Goal: Task Accomplishment & Management: Manage account settings

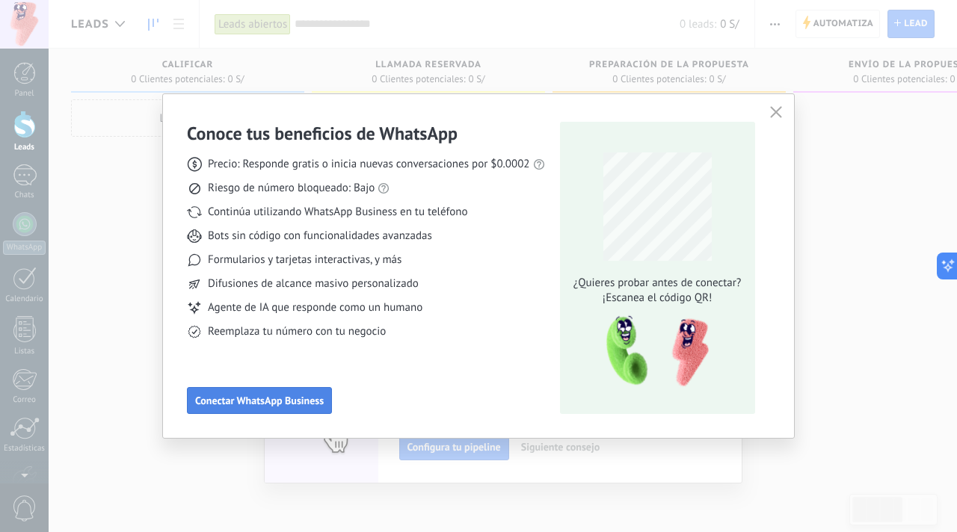
click at [292, 399] on span "Conectar WhatsApp Business" at bounding box center [259, 401] width 129 height 10
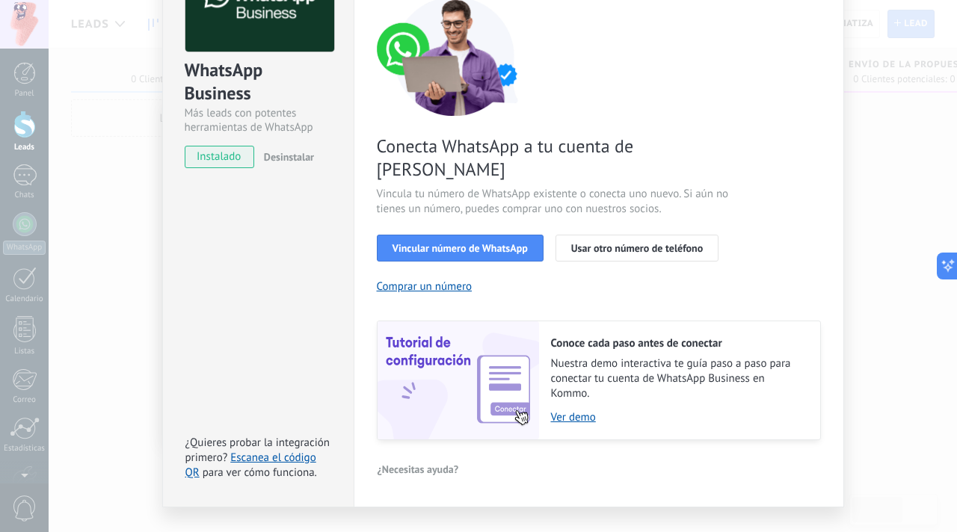
scroll to position [132, 0]
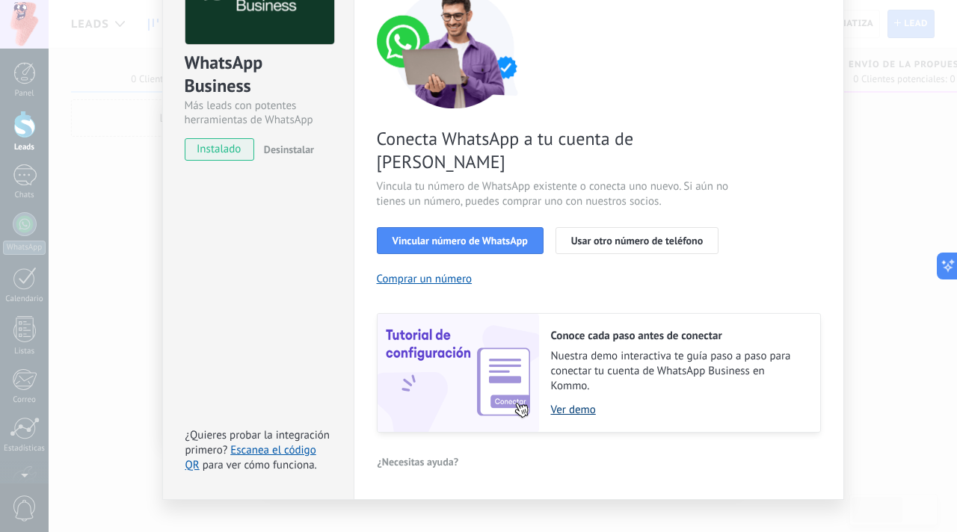
click at [584, 403] on link "Ver demo" at bounding box center [678, 410] width 254 height 14
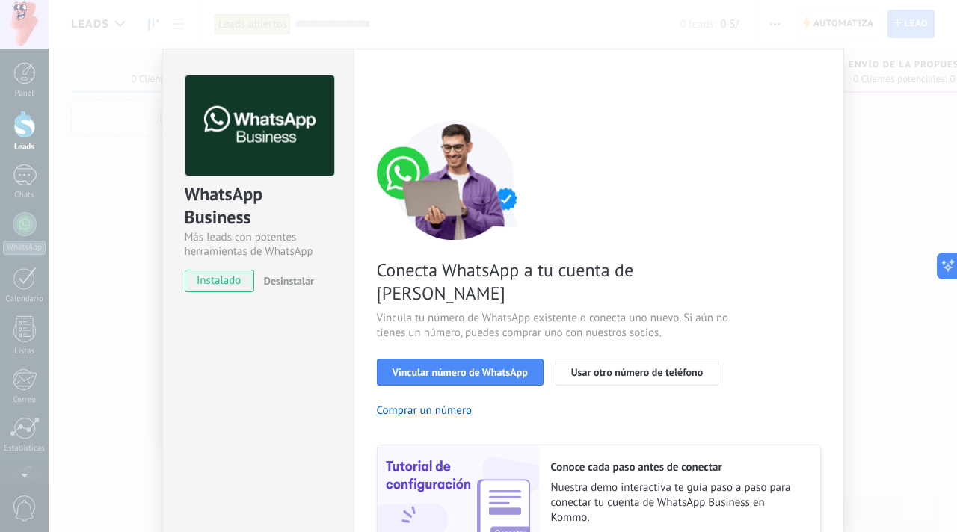
drag, startPoint x: 664, startPoint y: 52, endPoint x: 654, endPoint y: 46, distance: 12.4
click at [654, 49] on div "Configuraciones Autorizaciones Esta pestaña registra a los usuarios que han con…" at bounding box center [599, 340] width 491 height 583
click at [591, 43] on div "WhatsApp Business Más leads con potentes herramientas de WhatsApp instalado Des…" at bounding box center [503, 266] width 909 height 532
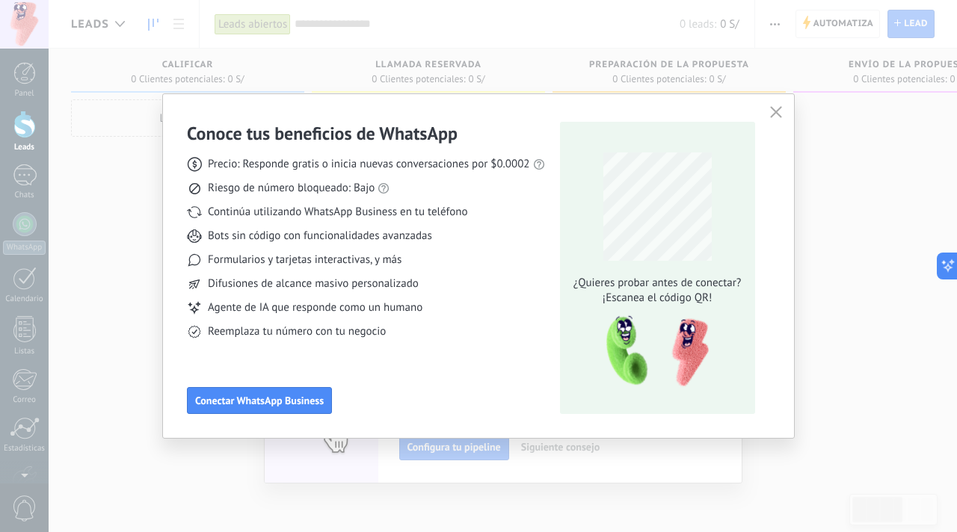
click at [774, 109] on icon "button" at bounding box center [776, 112] width 12 height 12
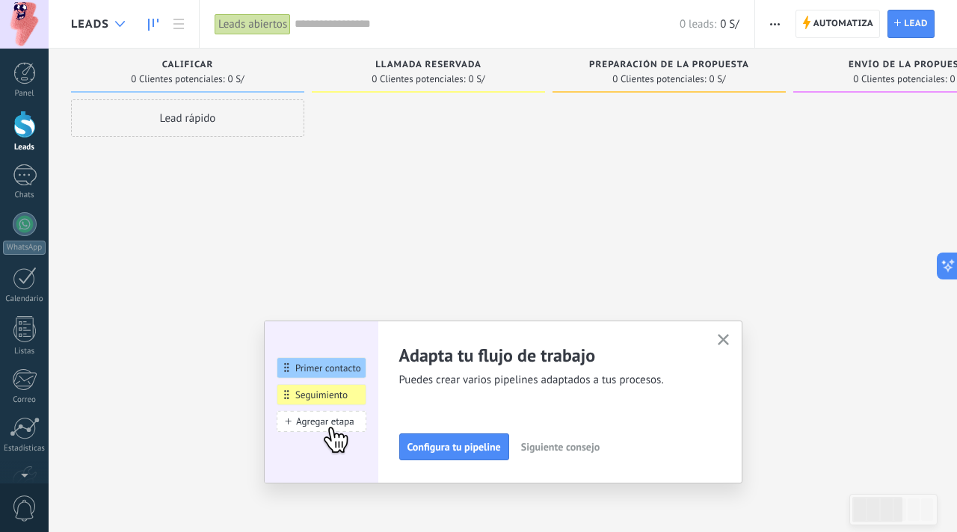
click at [121, 19] on div at bounding box center [120, 24] width 25 height 29
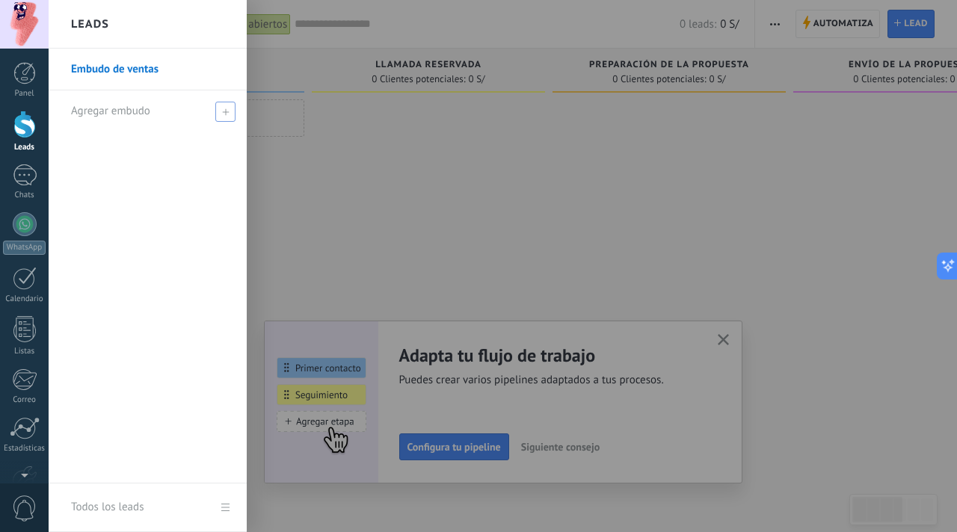
click at [107, 104] on span "Agregar embudo" at bounding box center [110, 111] width 79 height 14
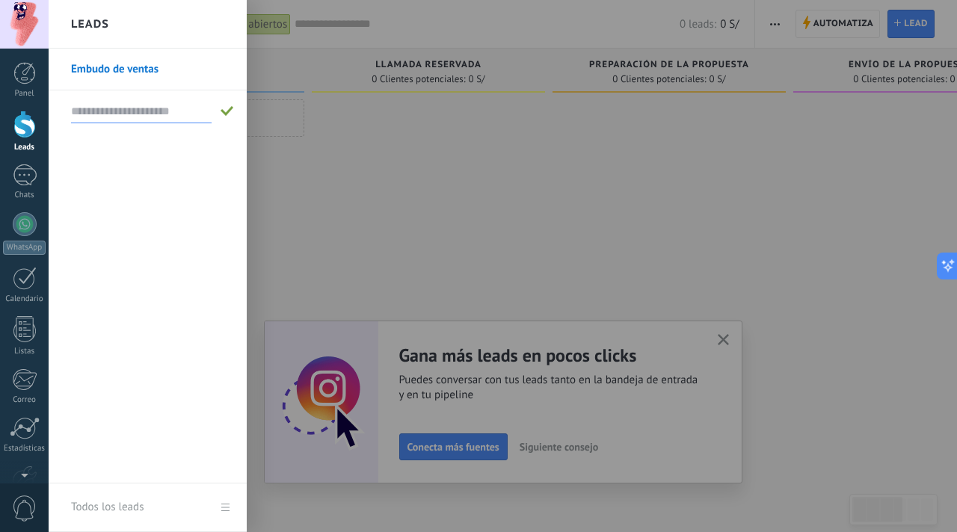
click at [156, 117] on input "text" at bounding box center [141, 111] width 141 height 24
type input "*********"
click at [224, 112] on span at bounding box center [227, 111] width 13 height 10
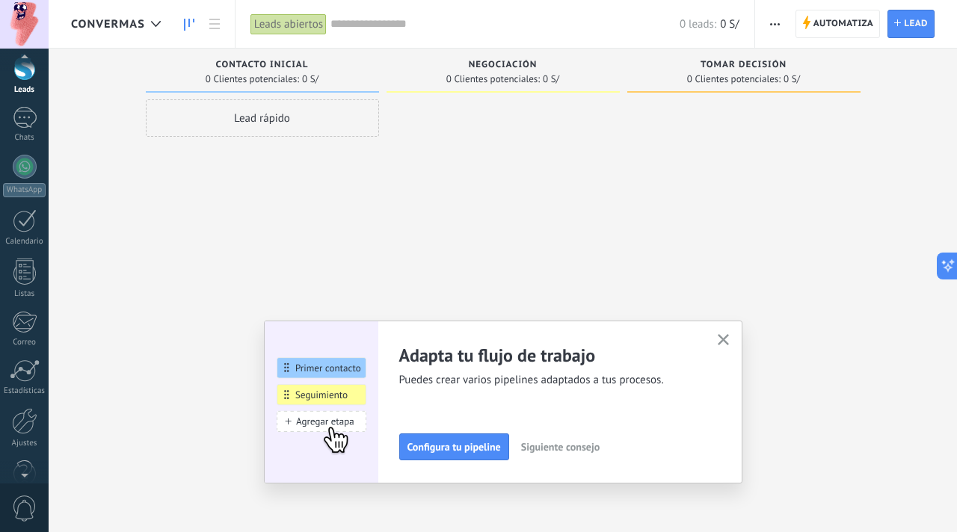
scroll to position [90, 0]
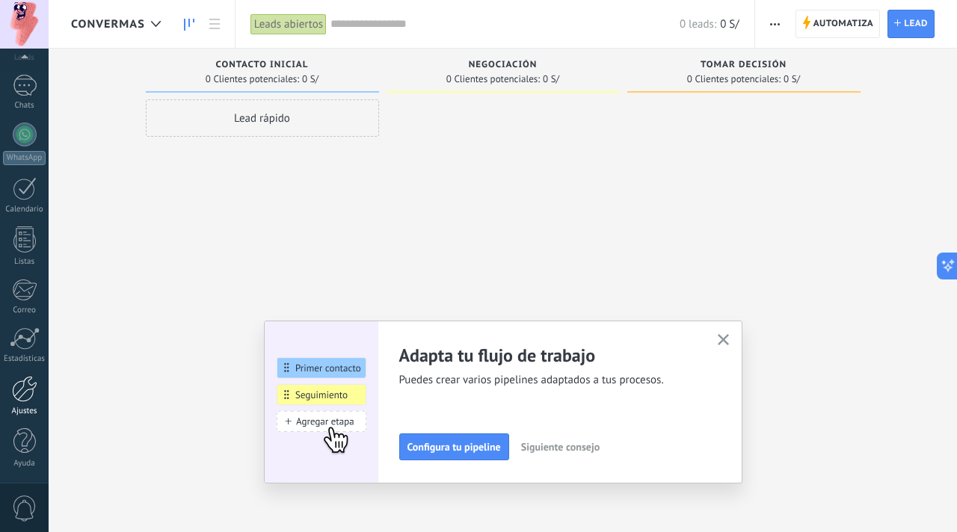
click at [29, 385] on div at bounding box center [24, 389] width 25 height 26
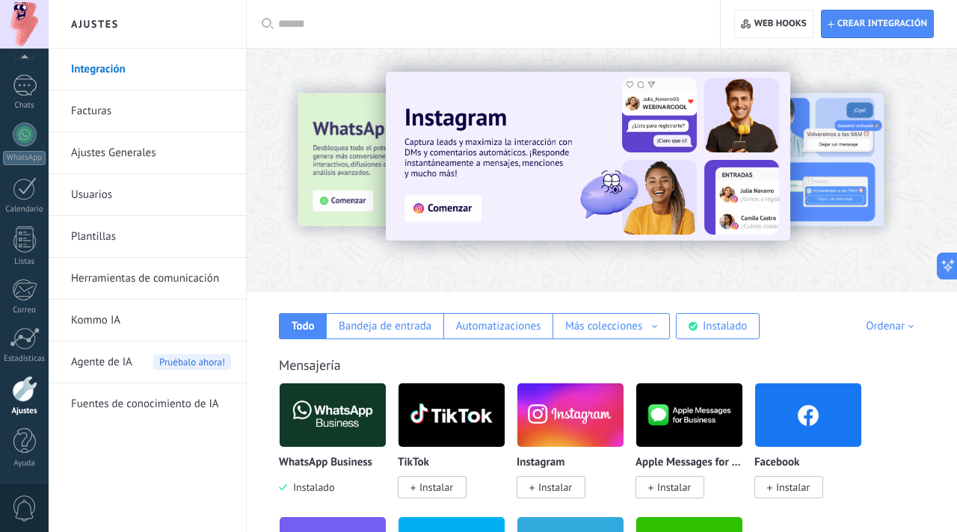
click at [126, 197] on link "Usuarios" at bounding box center [151, 195] width 160 height 42
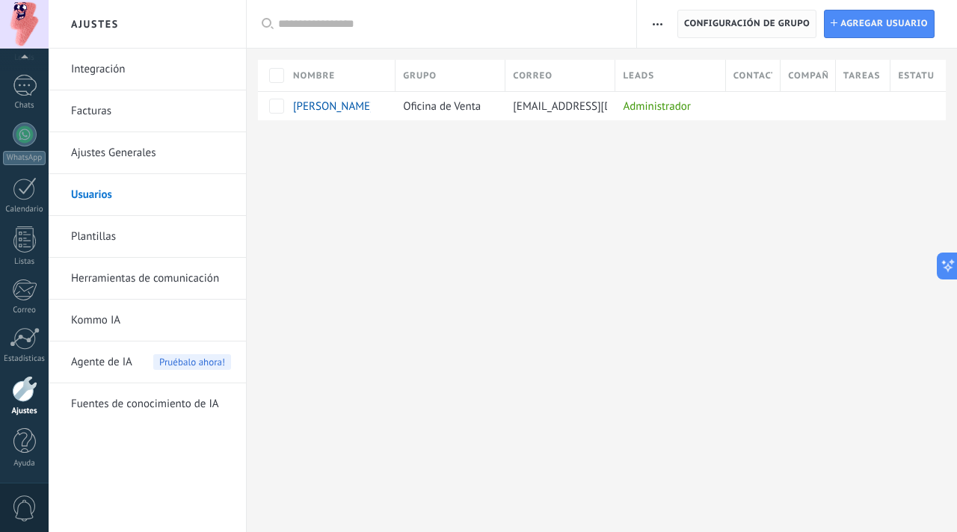
click at [707, 29] on span "Configuración de grupo" at bounding box center [747, 23] width 126 height 27
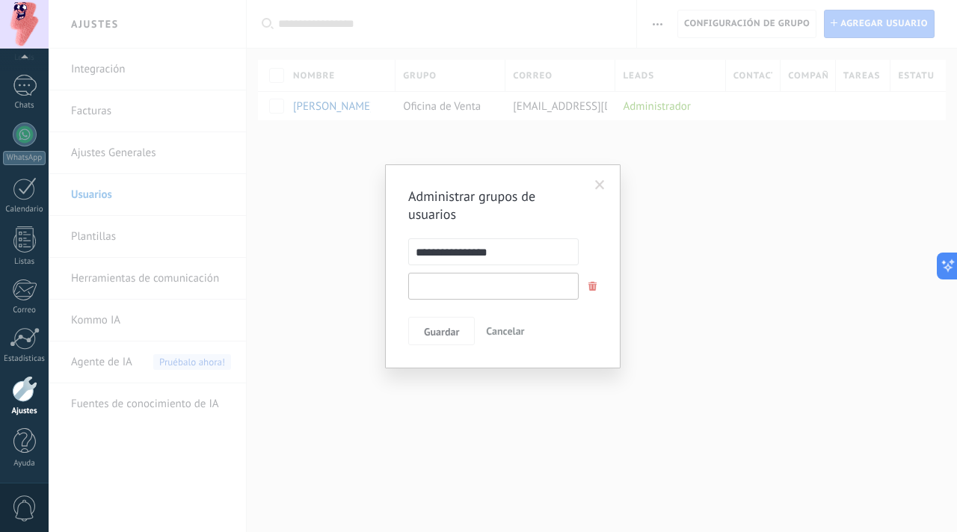
click at [516, 285] on input "text" at bounding box center [493, 286] width 171 height 27
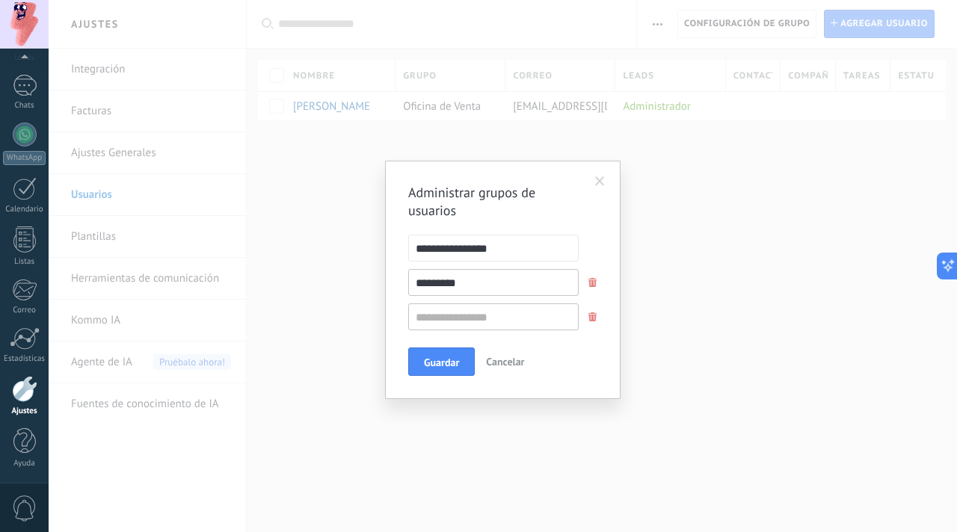
type input "*********"
click at [491, 318] on input "text" at bounding box center [493, 317] width 171 height 27
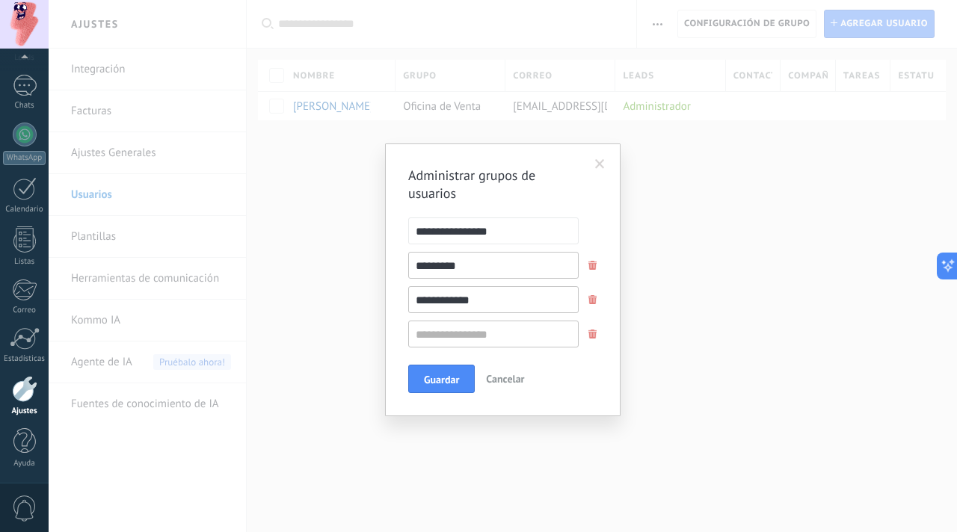
type input "**********"
click at [445, 380] on span "Guardar" at bounding box center [441, 380] width 35 height 10
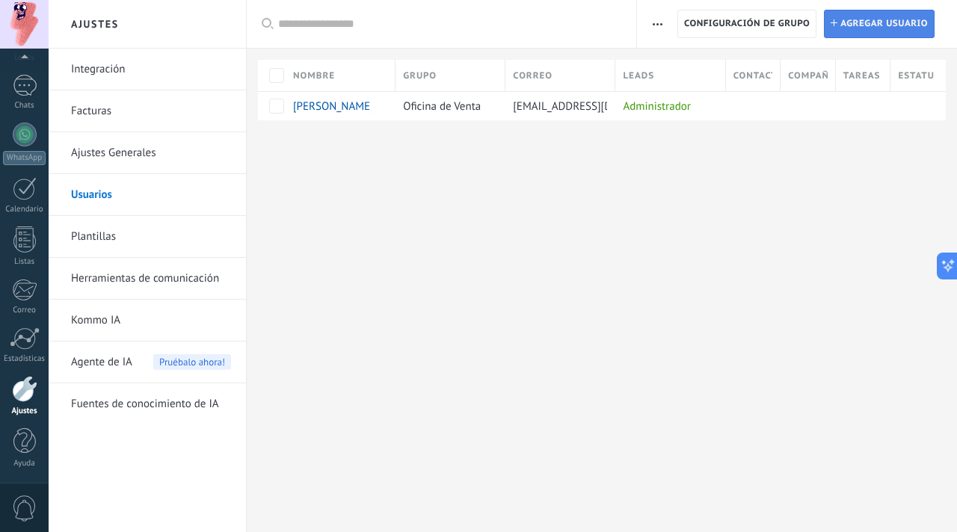
click at [849, 19] on span "Agregar usuario" at bounding box center [885, 23] width 88 height 27
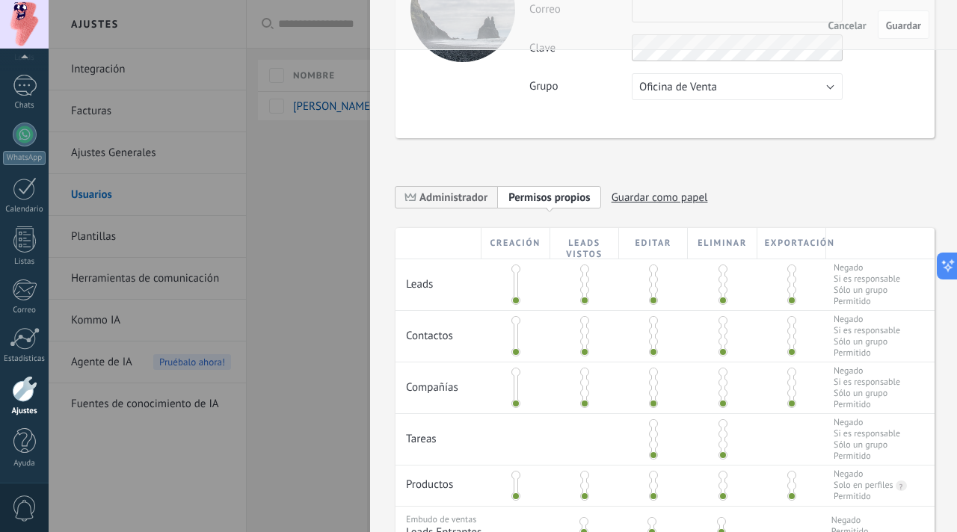
scroll to position [118, 0]
click at [513, 271] on span at bounding box center [516, 268] width 9 height 9
click at [515, 299] on span at bounding box center [516, 299] width 9 height 9
click at [515, 270] on span at bounding box center [516, 268] width 9 height 9
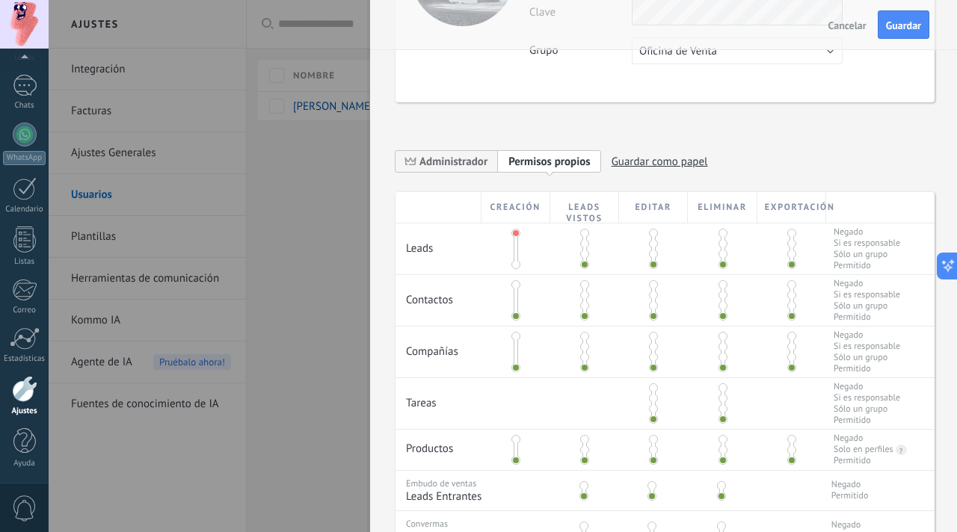
scroll to position [155, 0]
click at [652, 232] on span at bounding box center [653, 231] width 9 height 9
click at [652, 236] on span at bounding box center [653, 231] width 9 height 9
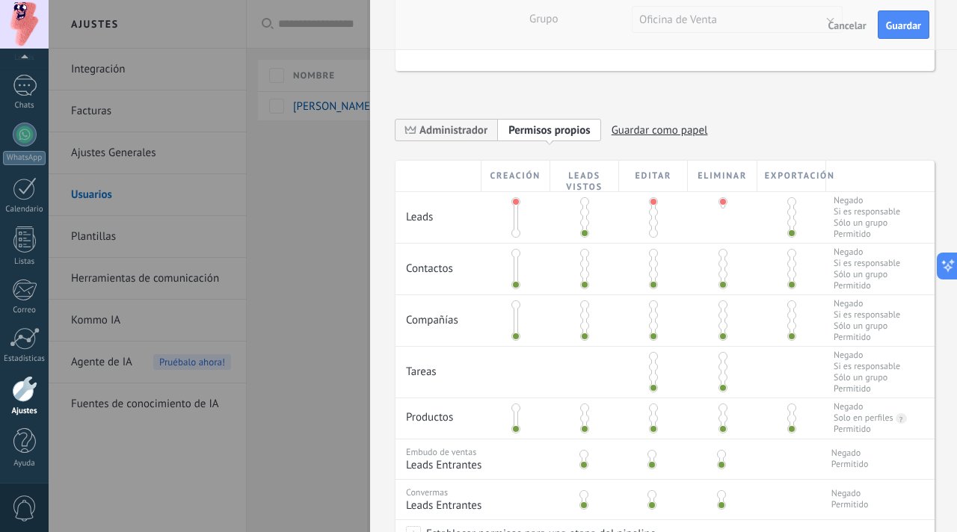
scroll to position [187, 0]
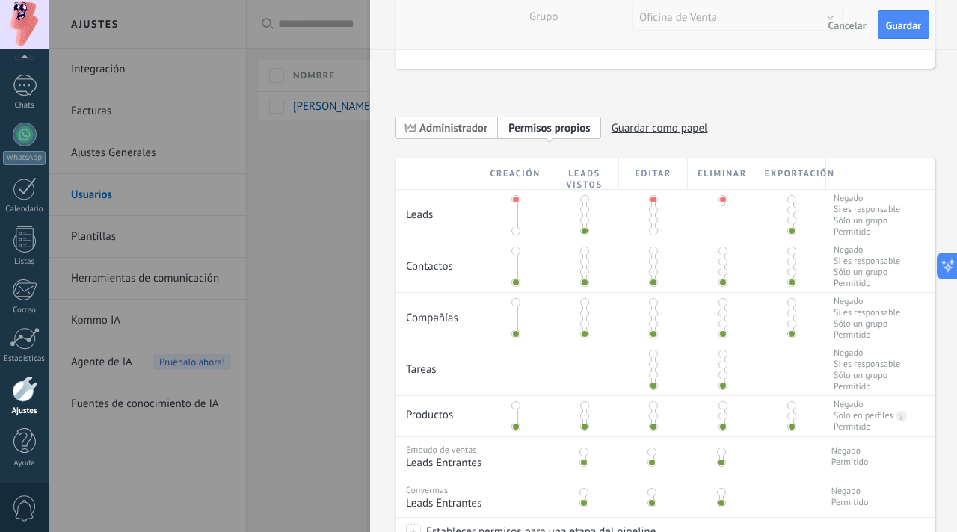
click at [452, 130] on span "Administrador" at bounding box center [454, 128] width 68 height 14
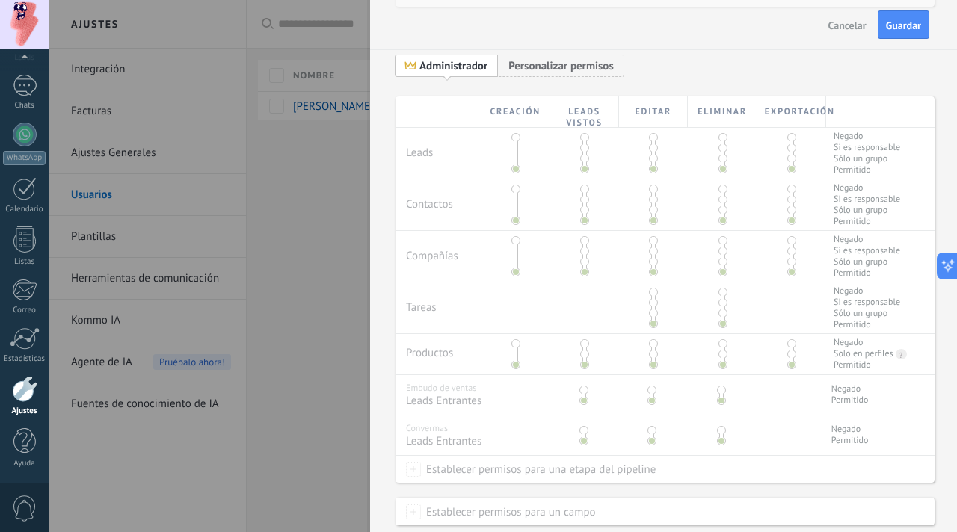
scroll to position [246, 0]
click at [566, 70] on span "Personalizar permisos" at bounding box center [561, 69] width 105 height 14
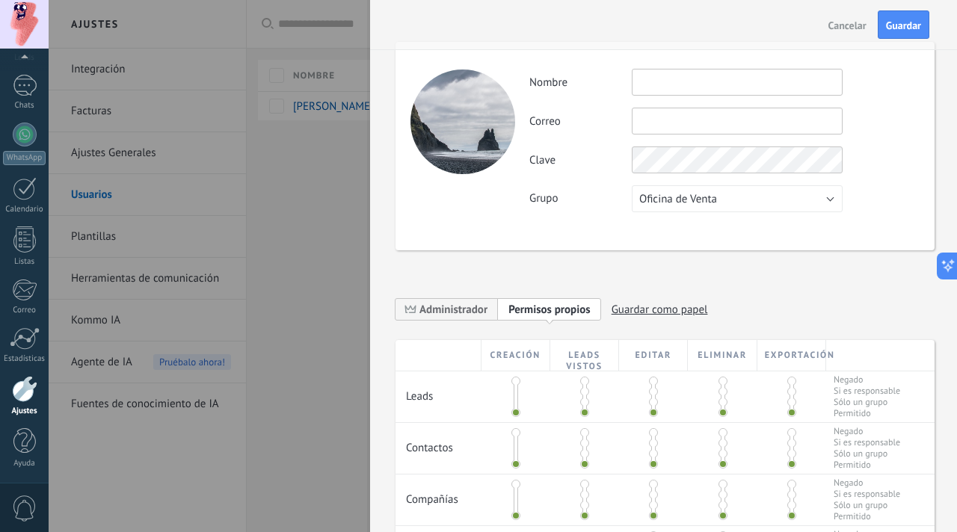
scroll to position [0, 0]
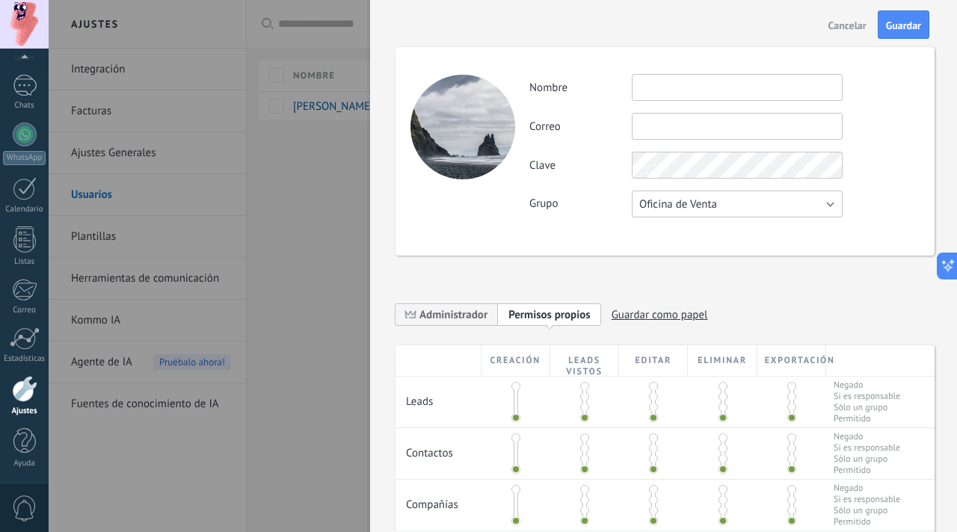
click at [686, 202] on span "Oficina de Venta" at bounding box center [678, 204] width 78 height 14
click at [674, 251] on span "Convermas" at bounding box center [730, 255] width 215 height 14
click at [690, 91] on input "text" at bounding box center [737, 87] width 211 height 27
type input "****"
click at [681, 122] on input "text" at bounding box center [737, 126] width 211 height 27
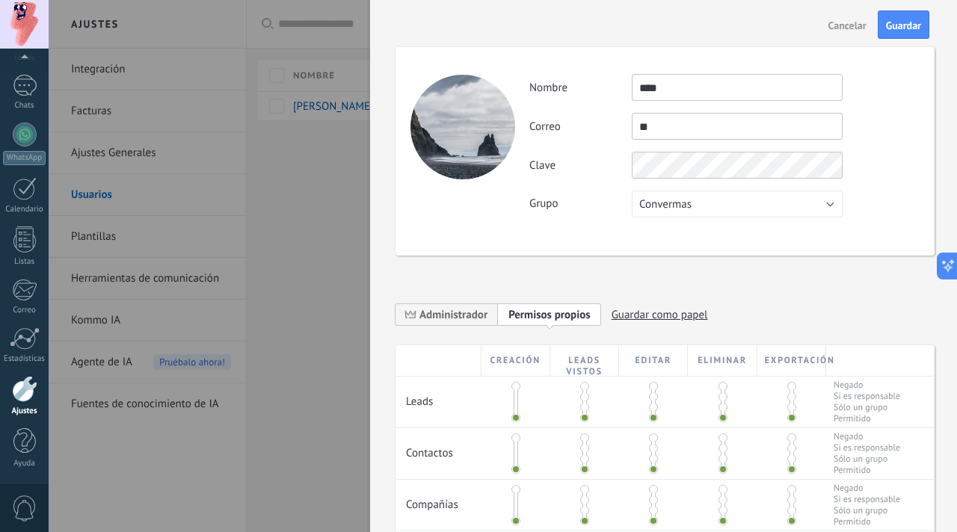
type input "*"
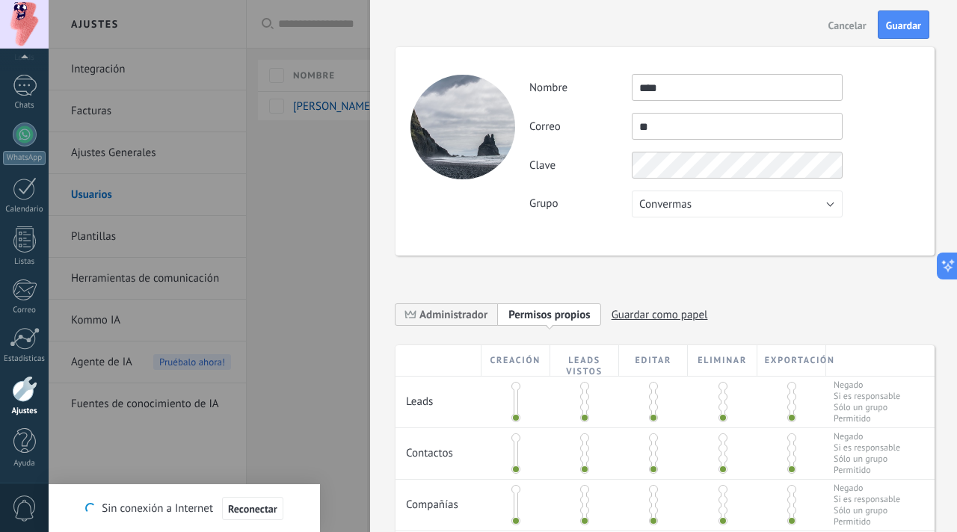
type input "*"
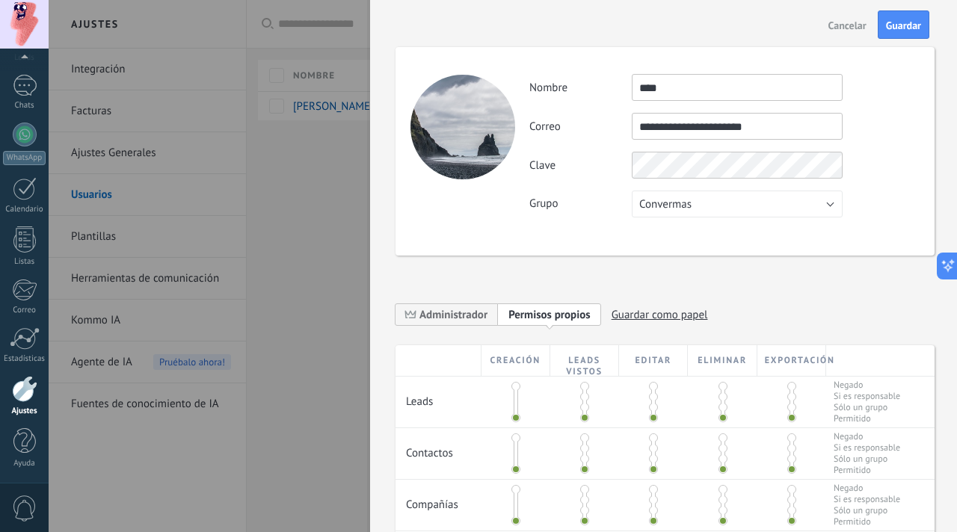
type input "**********"
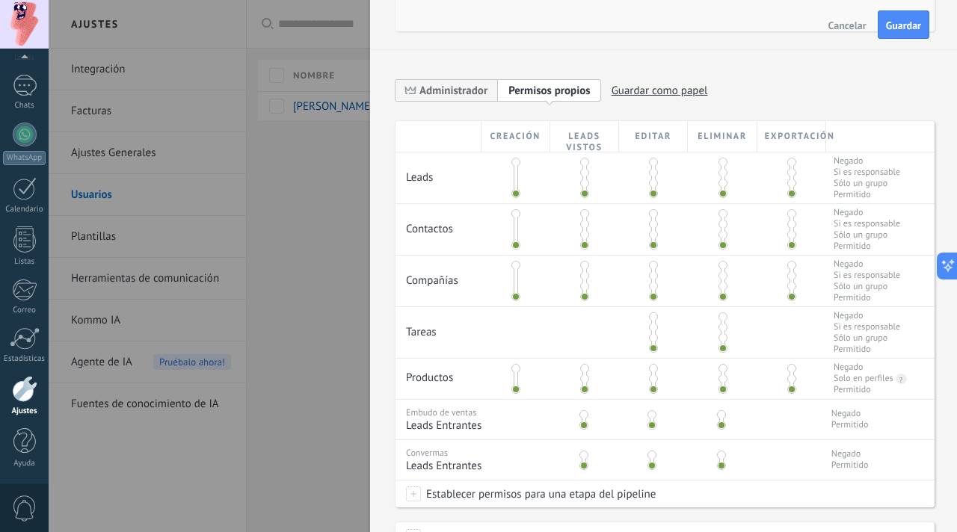
scroll to position [226, 0]
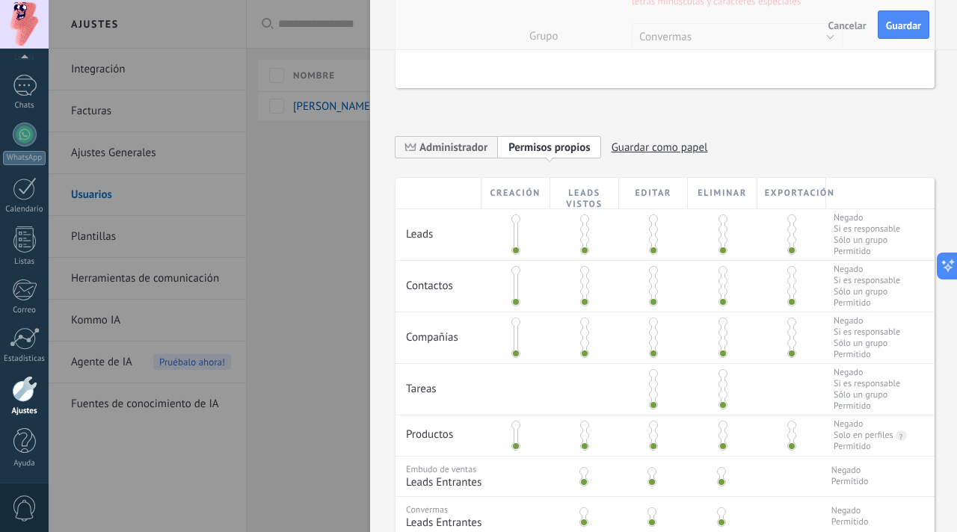
click at [651, 164] on div "**********" at bounding box center [665, 249] width 539 height 916
click at [720, 218] on span at bounding box center [723, 219] width 9 height 9
click at [650, 218] on span at bounding box center [653, 219] width 9 height 9
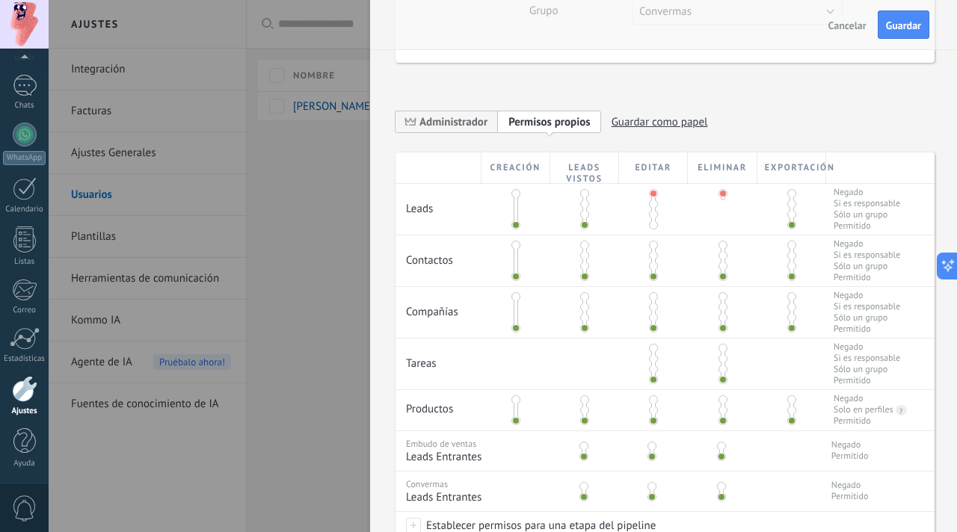
click at [789, 194] on span at bounding box center [792, 193] width 9 height 9
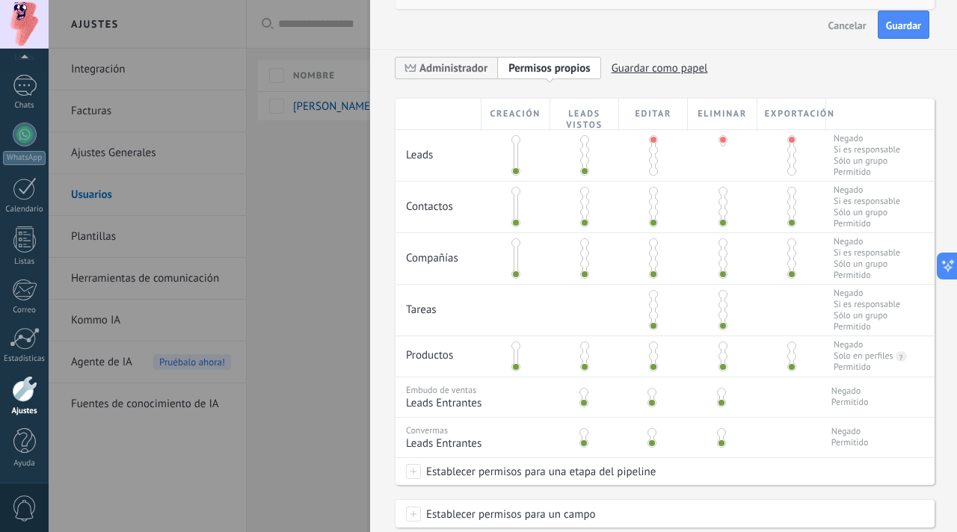
scroll to position [306, 0]
click at [514, 192] on span at bounding box center [516, 190] width 9 height 9
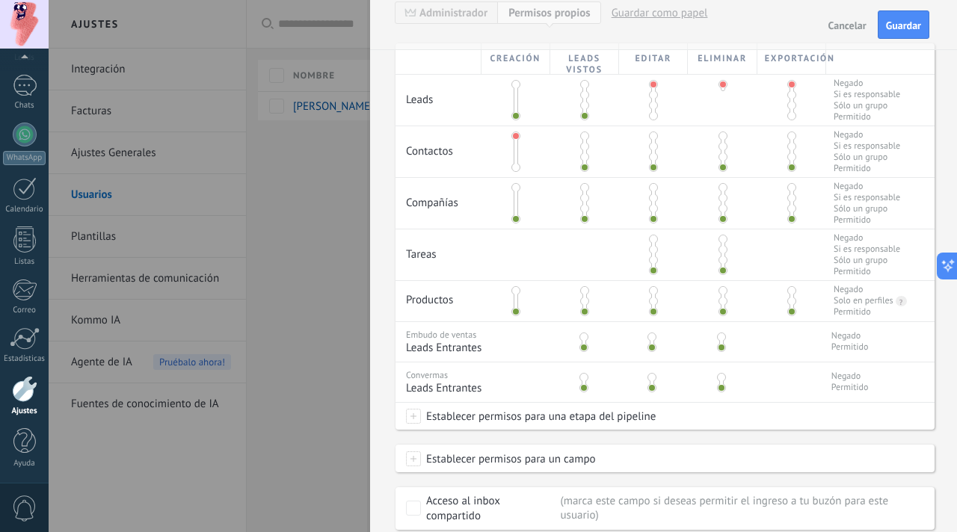
scroll to position [341, 0]
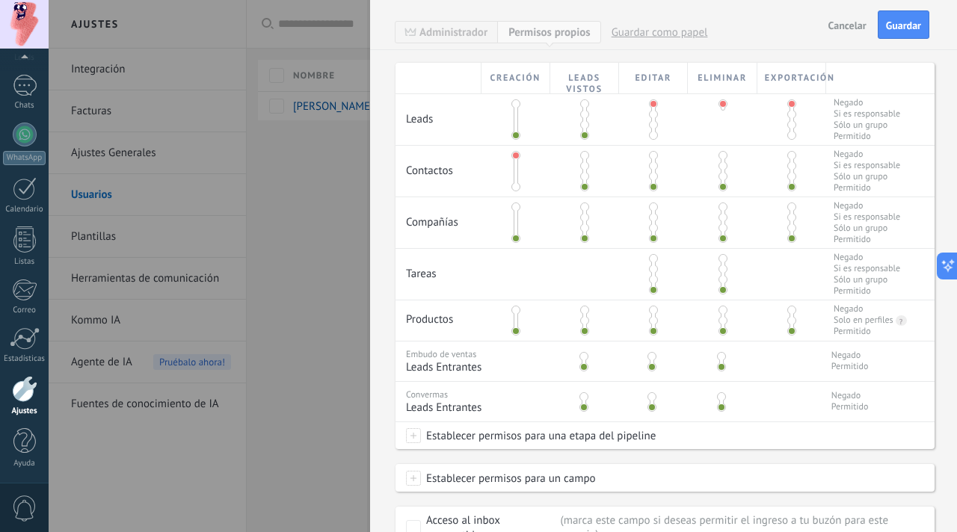
click at [514, 207] on span at bounding box center [516, 207] width 9 height 9
click at [513, 308] on span at bounding box center [516, 310] width 9 height 9
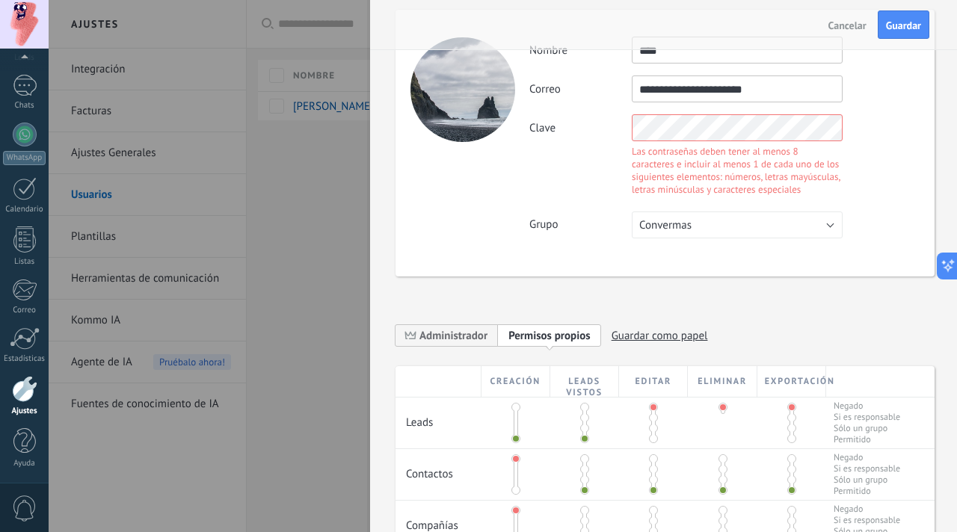
scroll to position [0, 0]
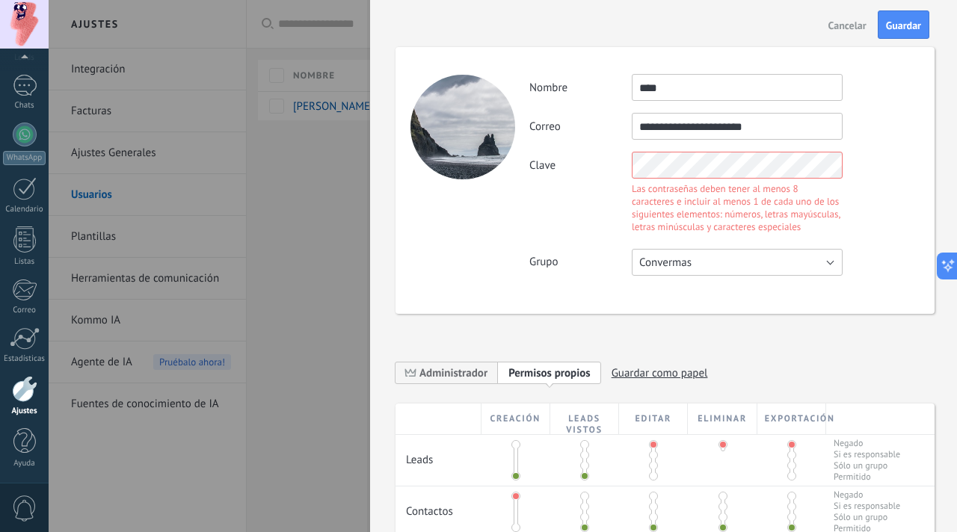
click at [691, 271] on button "Convermas" at bounding box center [737, 262] width 211 height 27
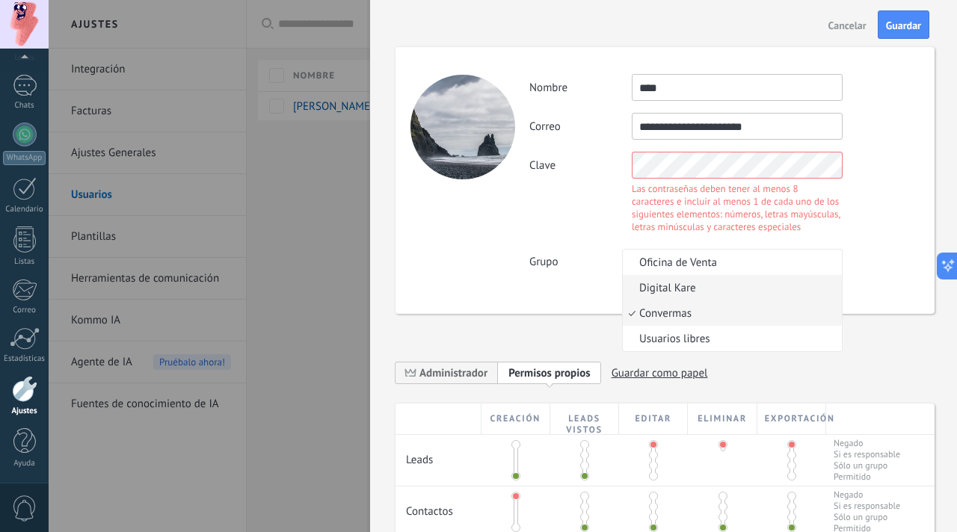
click at [681, 295] on li "Digital Kare" at bounding box center [732, 287] width 219 height 25
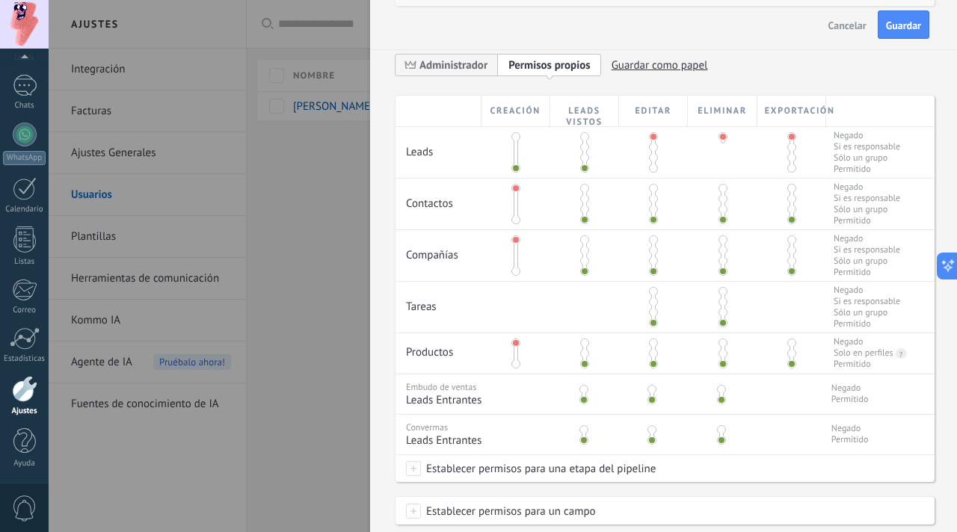
scroll to position [331, 0]
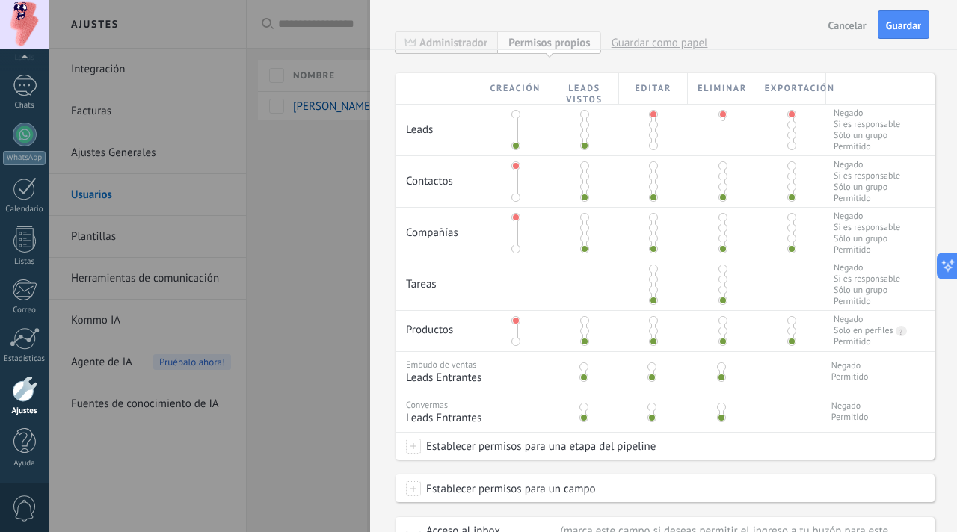
click at [602, 390] on div "Embudo de ventas Leads Entrantes Negado Permitido" at bounding box center [665, 372] width 539 height 40
click at [586, 408] on span at bounding box center [584, 407] width 9 height 9
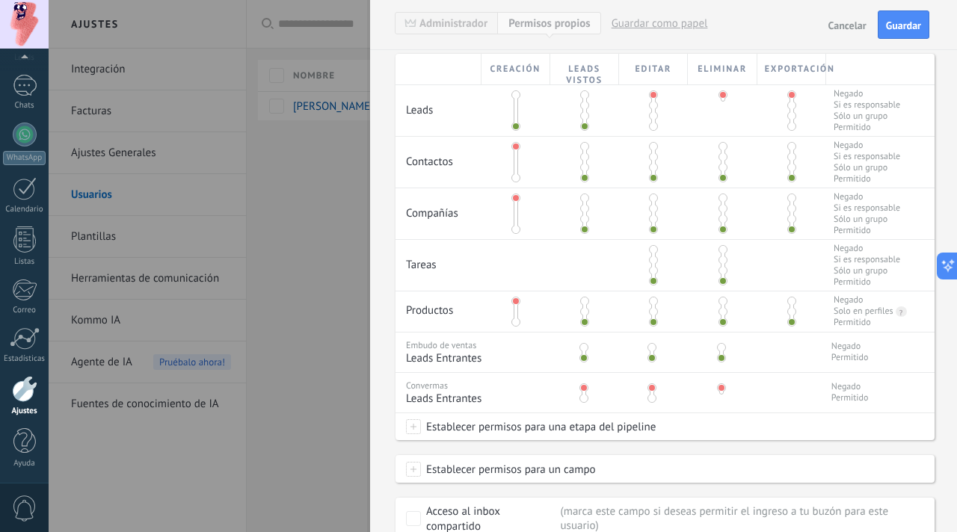
scroll to position [352, 0]
click at [584, 347] on span at bounding box center [584, 346] width 9 height 9
click at [587, 396] on span at bounding box center [584, 397] width 9 height 9
click at [652, 388] on span at bounding box center [652, 386] width 9 height 9
click at [583, 385] on span at bounding box center [584, 386] width 9 height 9
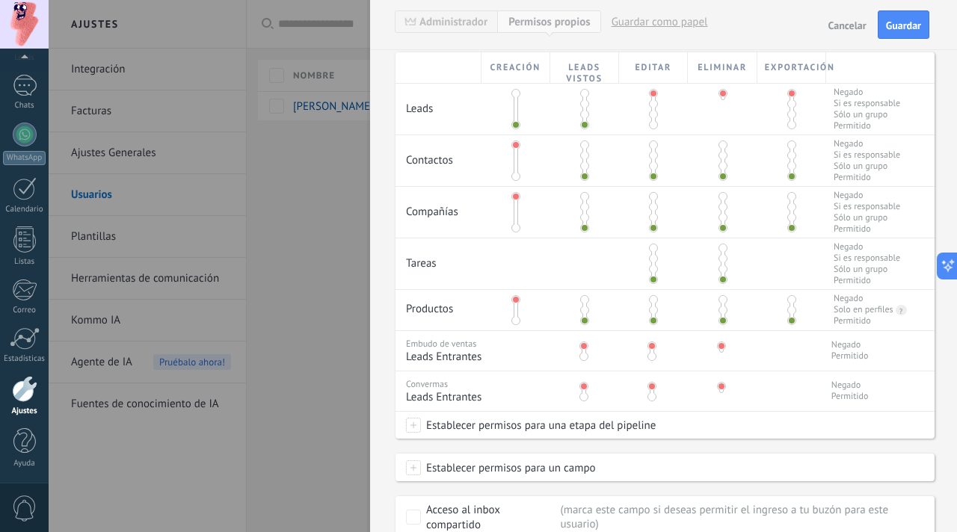
click at [581, 397] on span at bounding box center [584, 397] width 9 height 9
click at [586, 388] on span at bounding box center [584, 386] width 9 height 9
click at [586, 401] on div at bounding box center [582, 389] width 69 height 35
click at [582, 397] on span at bounding box center [584, 397] width 9 height 9
click at [653, 387] on span at bounding box center [652, 386] width 9 height 9
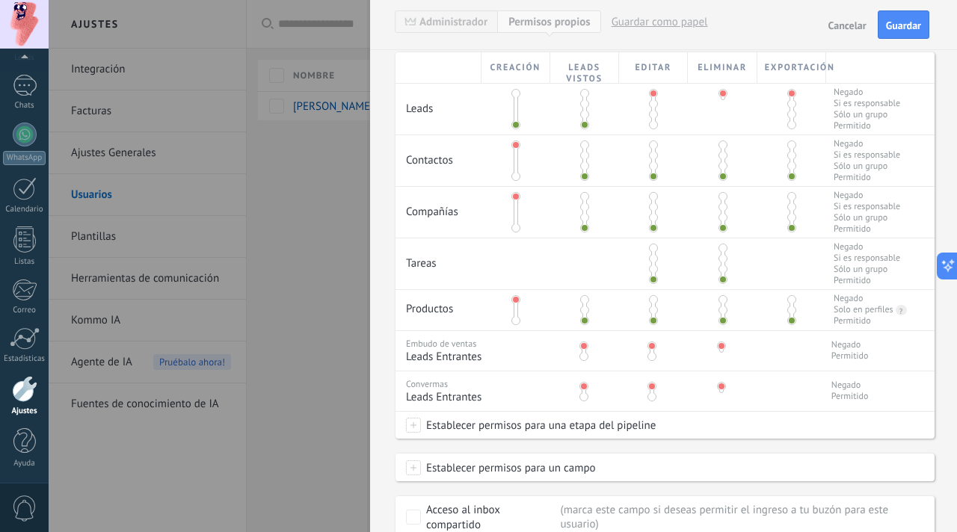
click at [583, 398] on span at bounding box center [584, 397] width 9 height 9
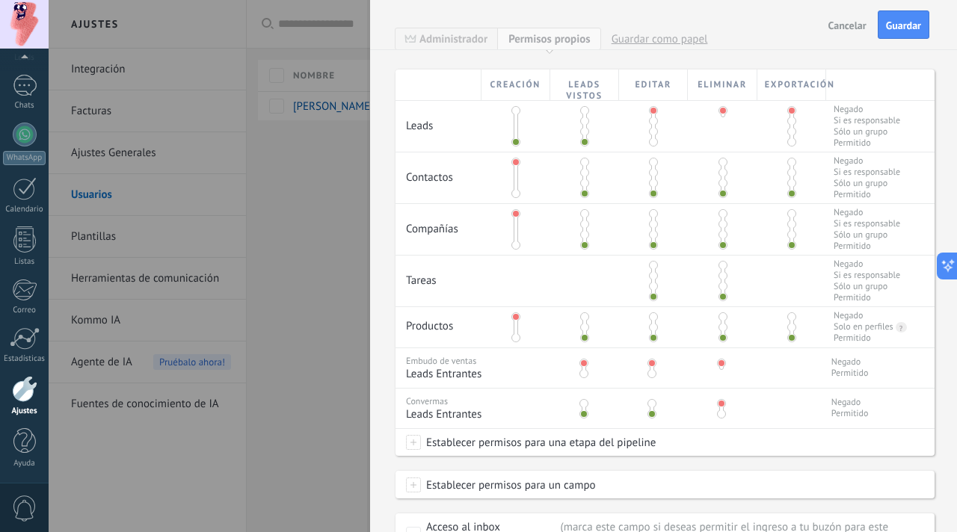
scroll to position [337, 0]
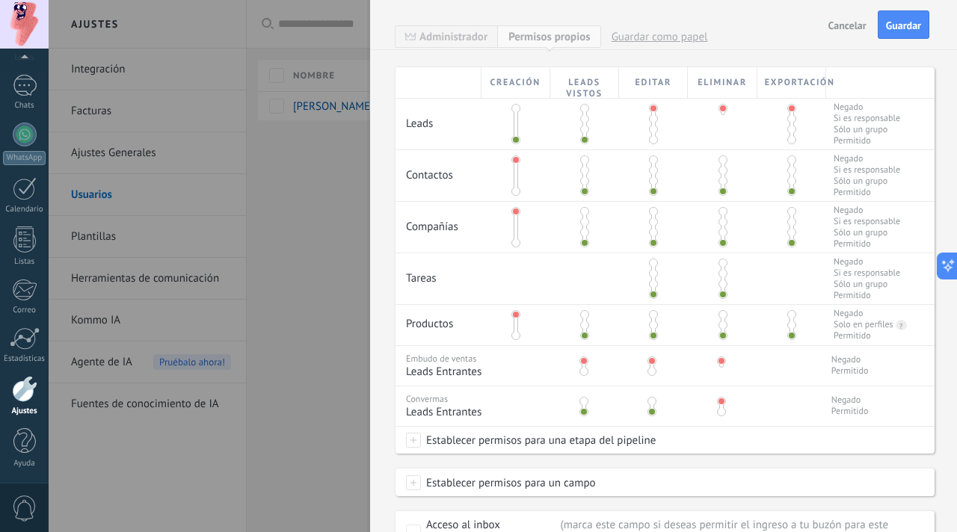
click at [719, 162] on span at bounding box center [723, 160] width 9 height 9
click at [654, 160] on span at bounding box center [653, 160] width 9 height 9
click at [792, 160] on span at bounding box center [792, 160] width 9 height 9
click at [788, 207] on span at bounding box center [792, 211] width 9 height 9
click at [721, 211] on span at bounding box center [723, 211] width 9 height 9
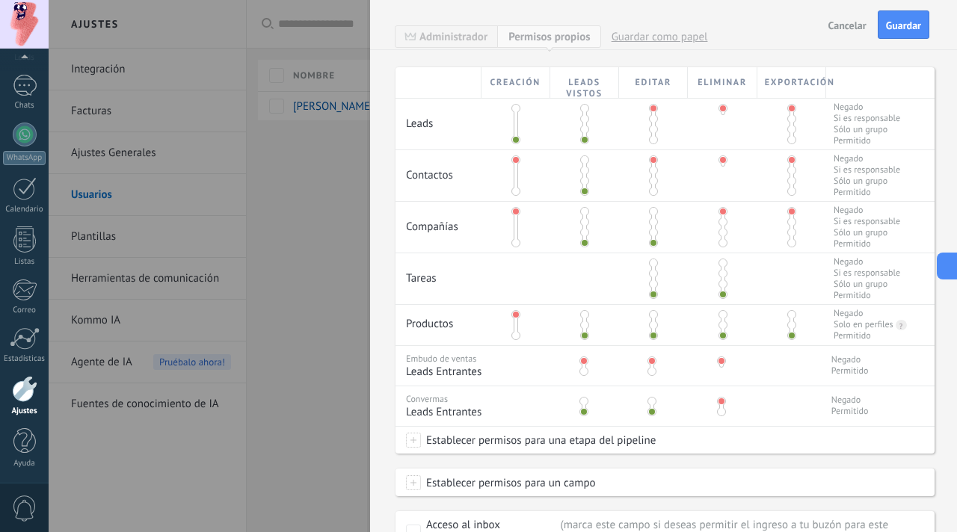
click at [651, 212] on span at bounding box center [653, 211] width 9 height 9
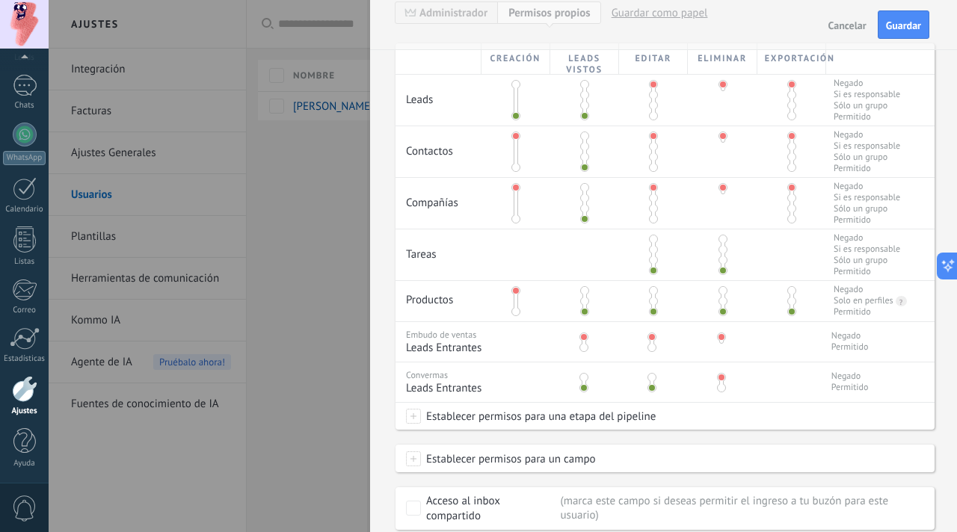
scroll to position [369, 0]
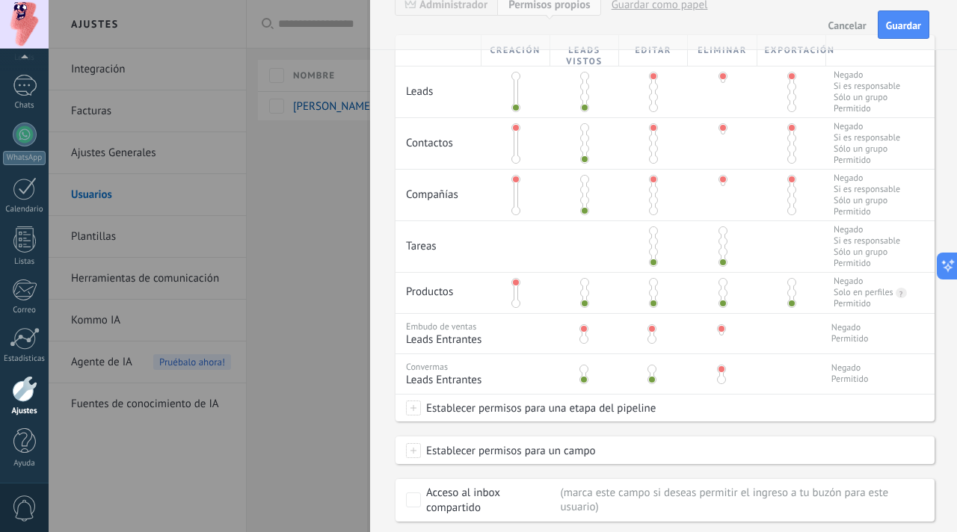
click at [513, 76] on span at bounding box center [516, 76] width 9 height 9
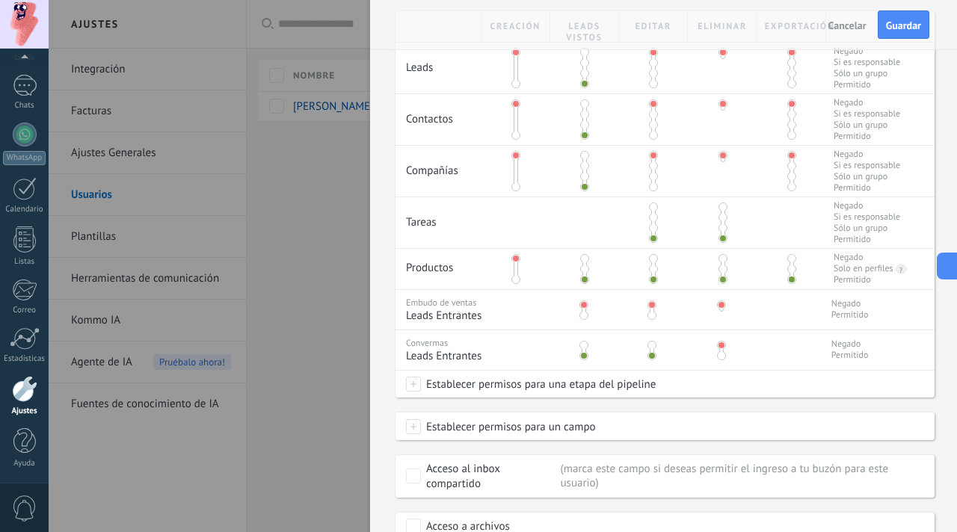
scroll to position [350, 0]
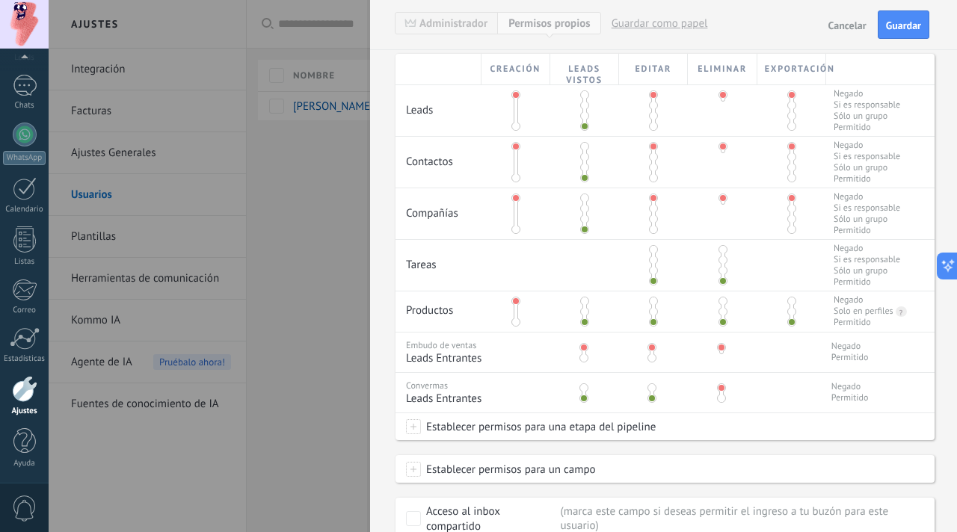
click at [650, 249] on span at bounding box center [653, 249] width 9 height 9
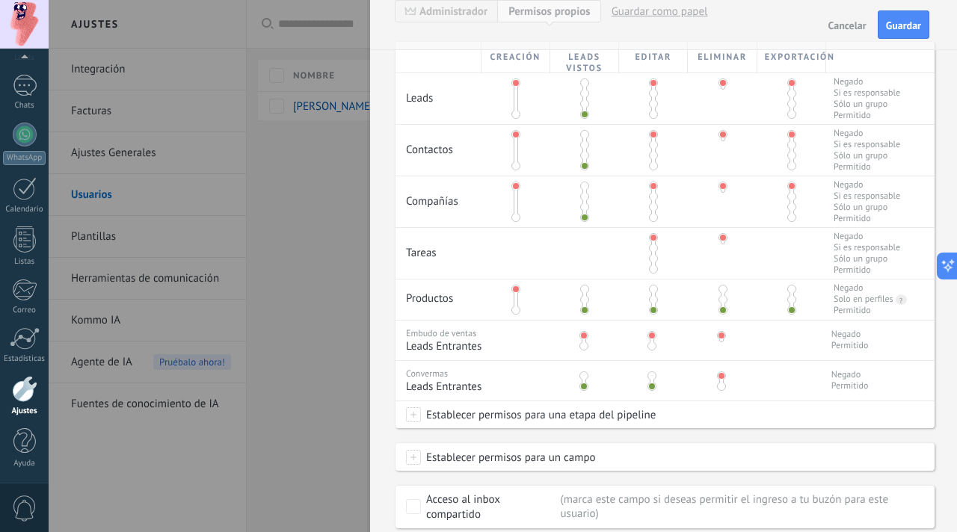
scroll to position [361, 0]
click at [650, 105] on span at bounding box center [653, 104] width 9 height 9
click at [654, 85] on span at bounding box center [653, 83] width 9 height 9
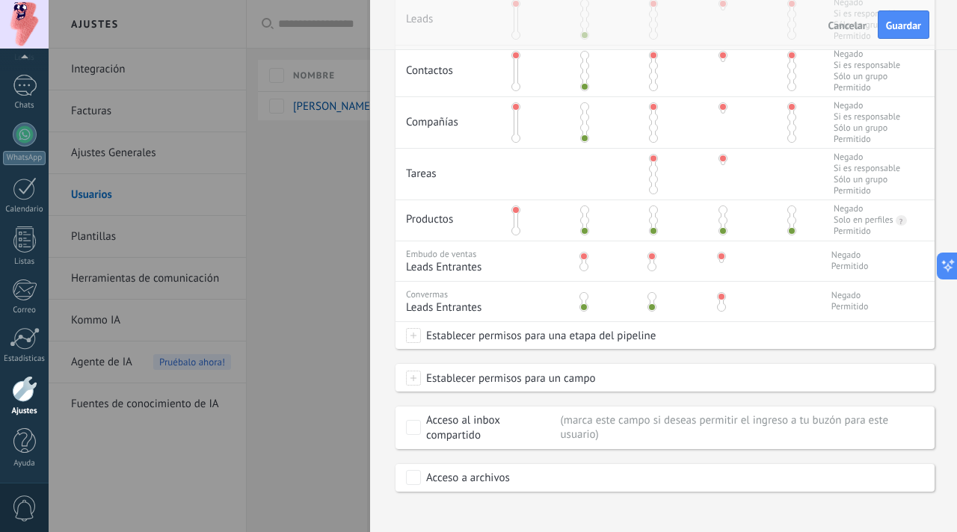
scroll to position [450, 0]
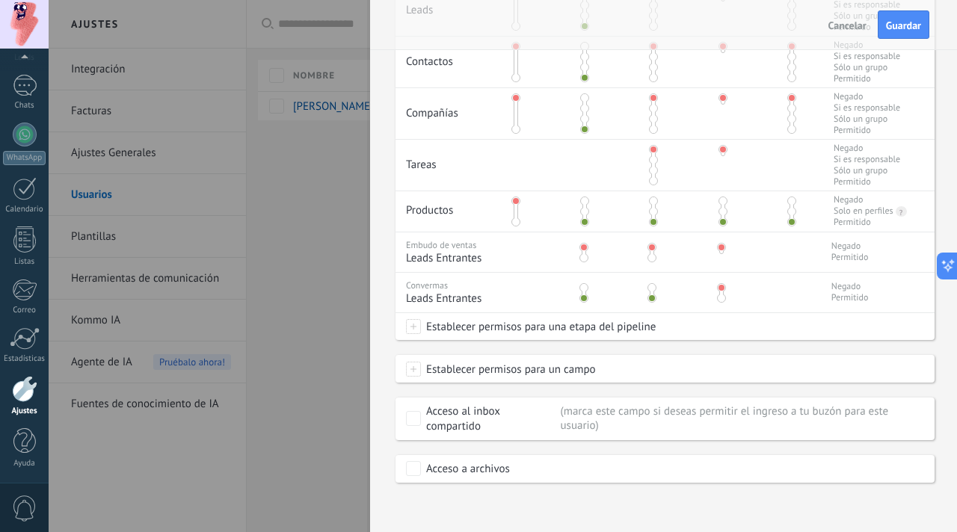
click at [719, 203] on span at bounding box center [723, 201] width 9 height 9
click at [791, 204] on div at bounding box center [792, 211] width 69 height 40
click at [788, 203] on span at bounding box center [792, 201] width 9 height 9
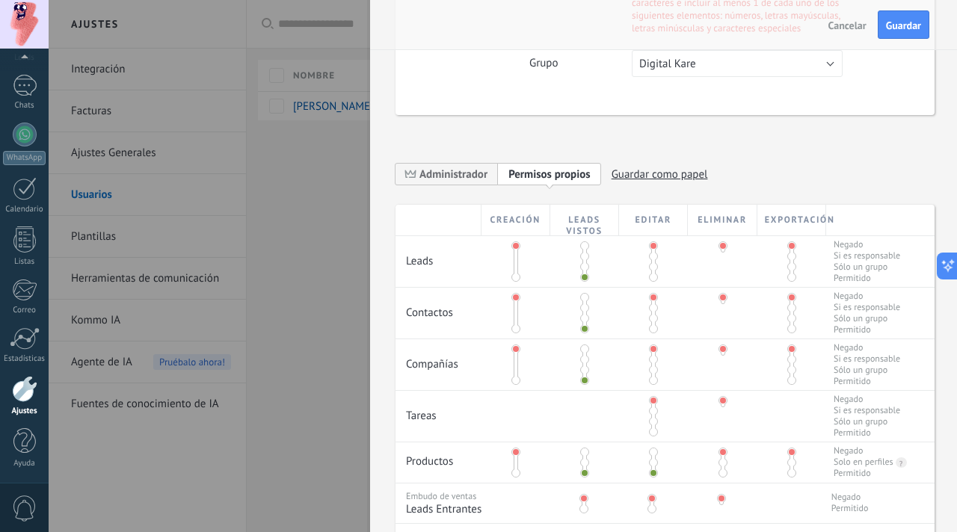
scroll to position [0, 0]
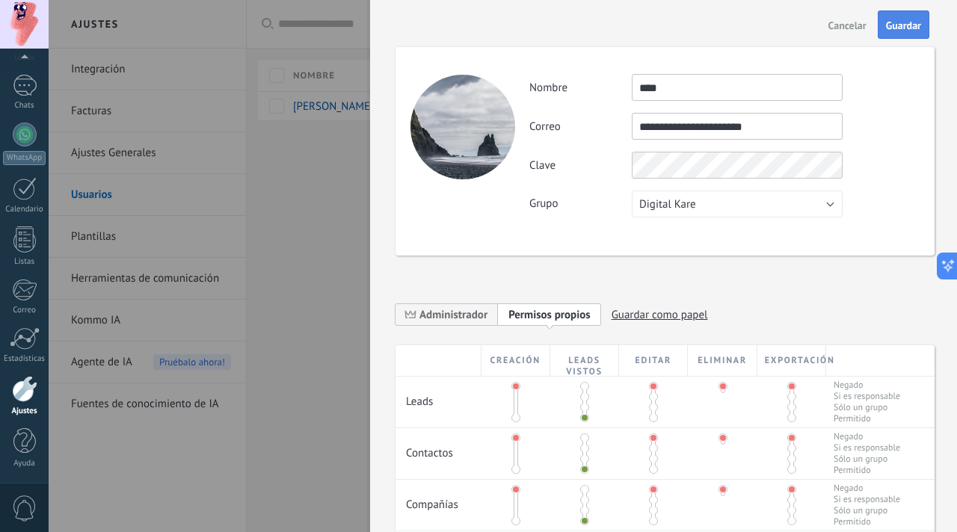
click at [897, 33] on button "Guardar" at bounding box center [904, 24] width 52 height 28
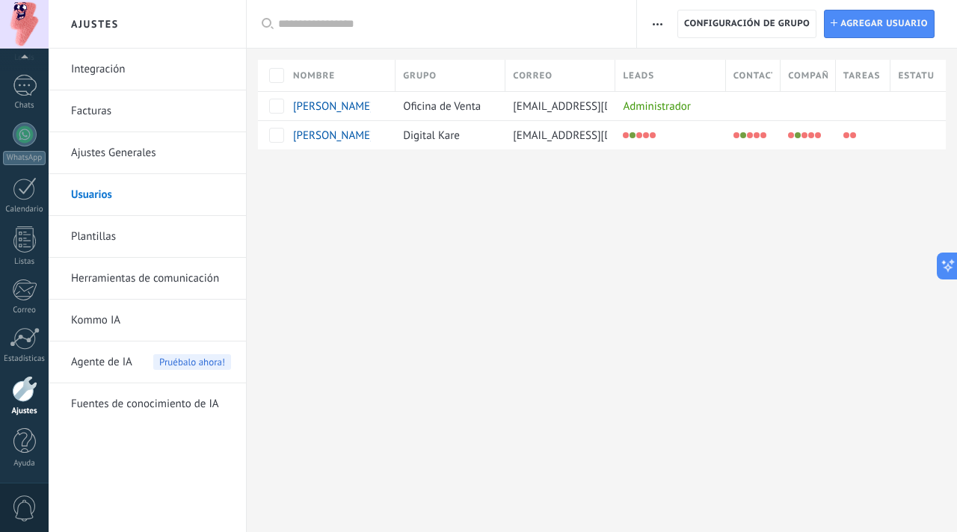
click at [482, 212] on div "Ajustes Integración Facturas Ajustes Generales Usuarios Plantillas Herramientas…" at bounding box center [503, 266] width 909 height 532
click at [658, 27] on span "button" at bounding box center [658, 24] width 10 height 28
click at [614, 218] on div "Ajustes Integración Facturas Ajustes Generales Usuarios Plantillas Herramientas…" at bounding box center [503, 266] width 909 height 532
click at [674, 107] on div "Administrador" at bounding box center [666, 106] width 102 height 28
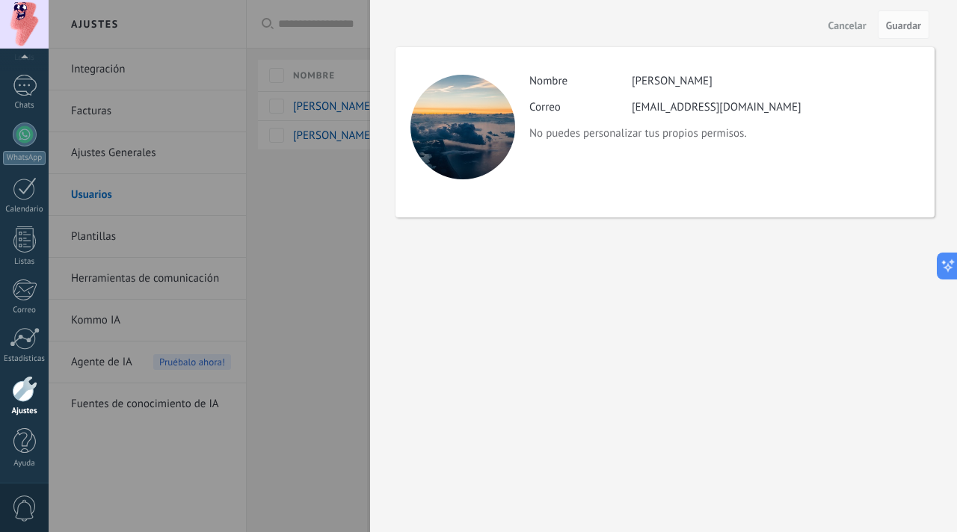
click at [343, 314] on div at bounding box center [478, 266] width 957 height 532
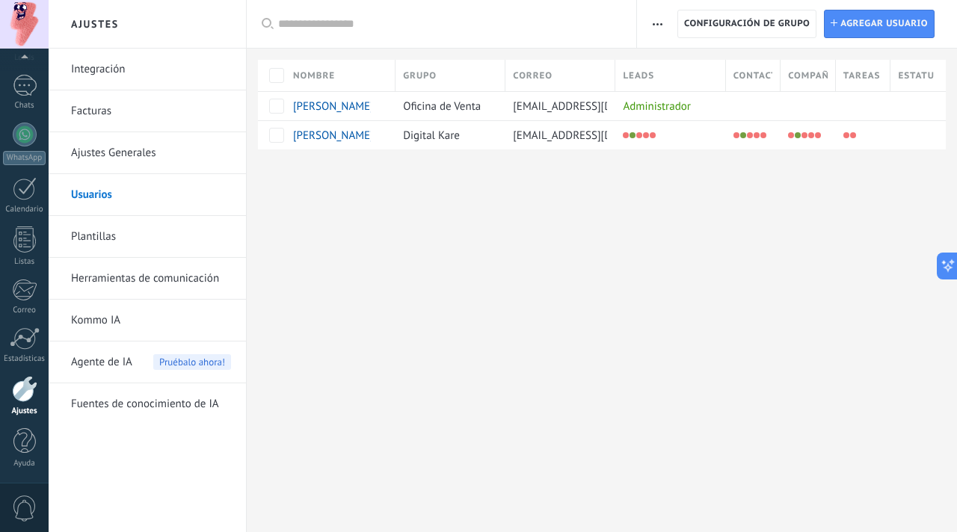
click at [924, 155] on div at bounding box center [602, 174] width 710 height 49
click at [924, 146] on div at bounding box center [918, 134] width 55 height 29
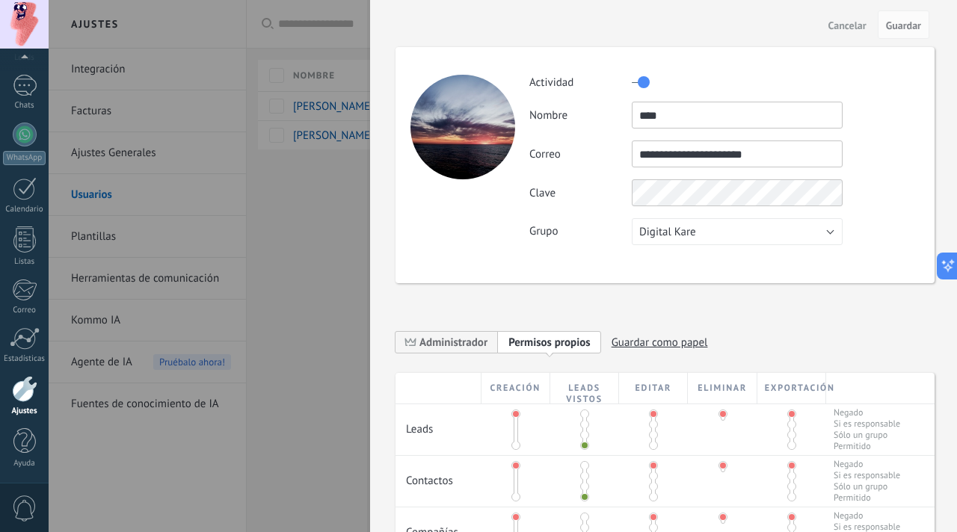
drag, startPoint x: 649, startPoint y: 86, endPoint x: 707, endPoint y: 90, distance: 57.7
click at [706, 90] on div at bounding box center [737, 82] width 211 height 24
click at [642, 85] on label at bounding box center [641, 82] width 18 height 24
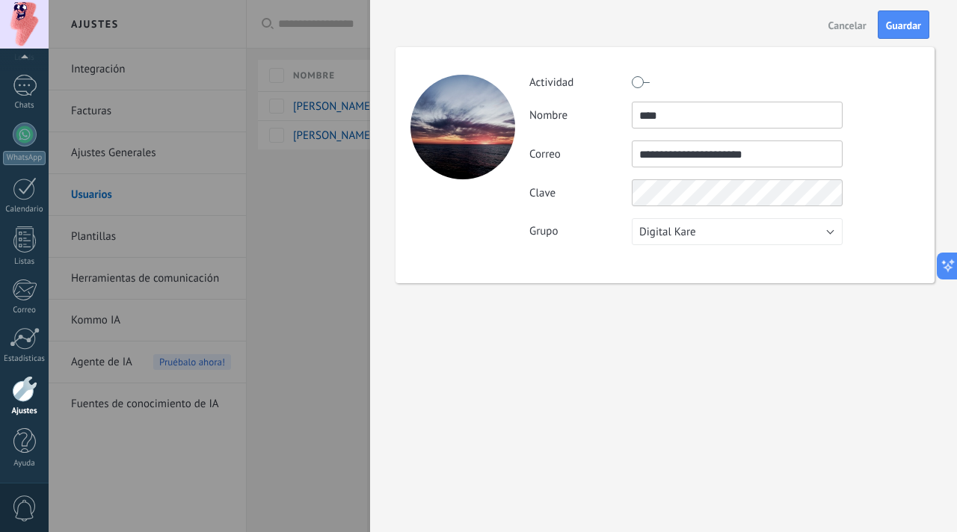
click at [642, 85] on label at bounding box center [641, 82] width 18 height 24
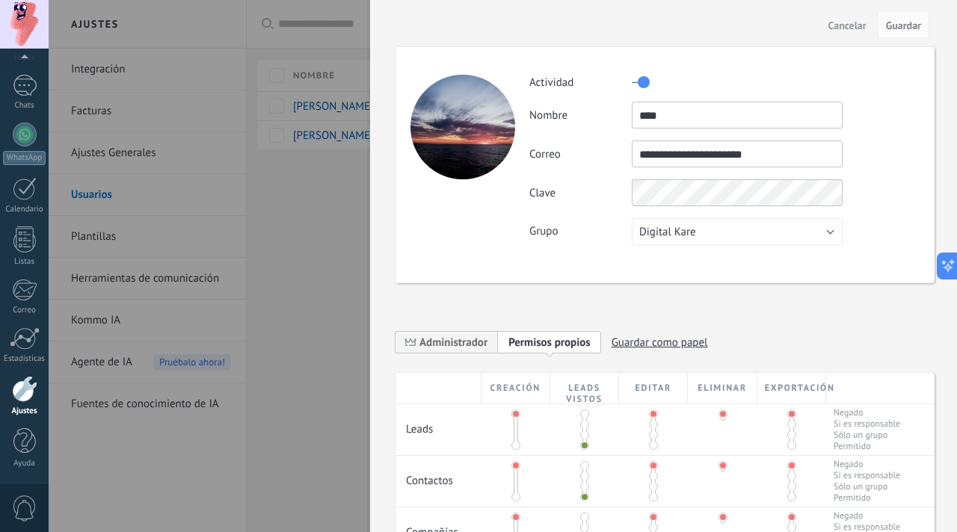
click at [852, 27] on span "Cancelar" at bounding box center [848, 25] width 38 height 10
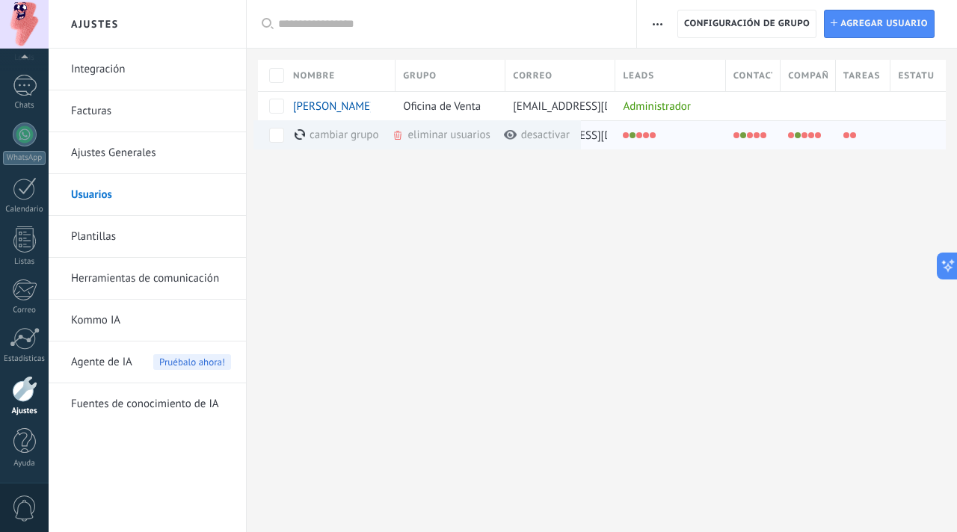
click at [323, 138] on div "cambiar grupo màs" at bounding box center [362, 134] width 135 height 29
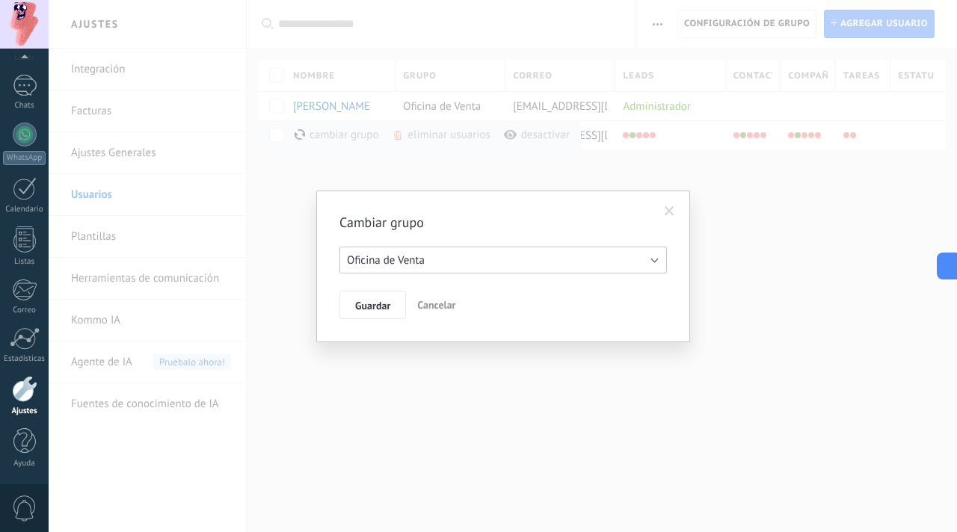
click at [384, 265] on span "Oficina de Venta" at bounding box center [386, 261] width 78 height 14
click at [487, 208] on div "Cambiar grupo Oficina de Venta Digital Kare Convermas Oficina de Venta Guardar …" at bounding box center [503, 267] width 374 height 152
click at [673, 209] on span at bounding box center [670, 211] width 10 height 10
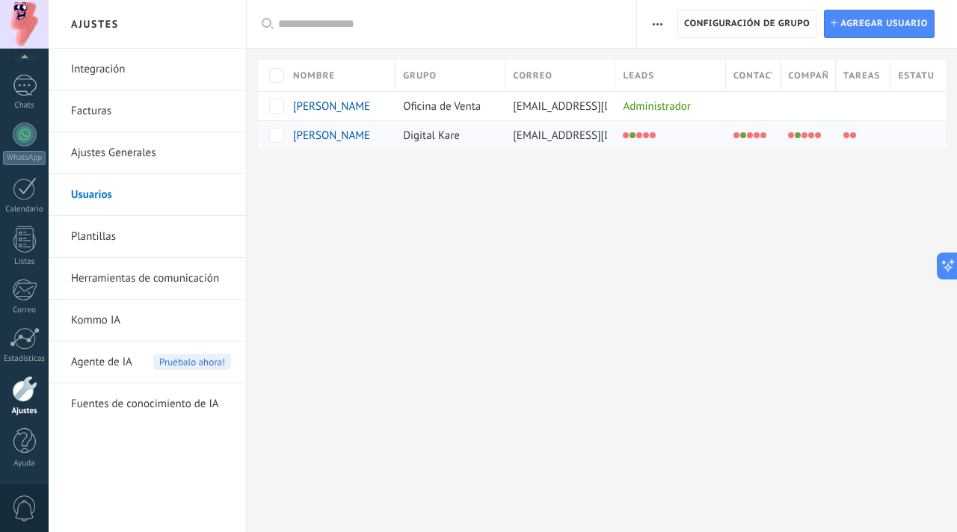
click at [302, 202] on div "Ajustes Integración Facturas Ajustes Generales Usuarios Plantillas Herramientas…" at bounding box center [503, 266] width 909 height 532
click at [30, 92] on div at bounding box center [25, 86] width 24 height 22
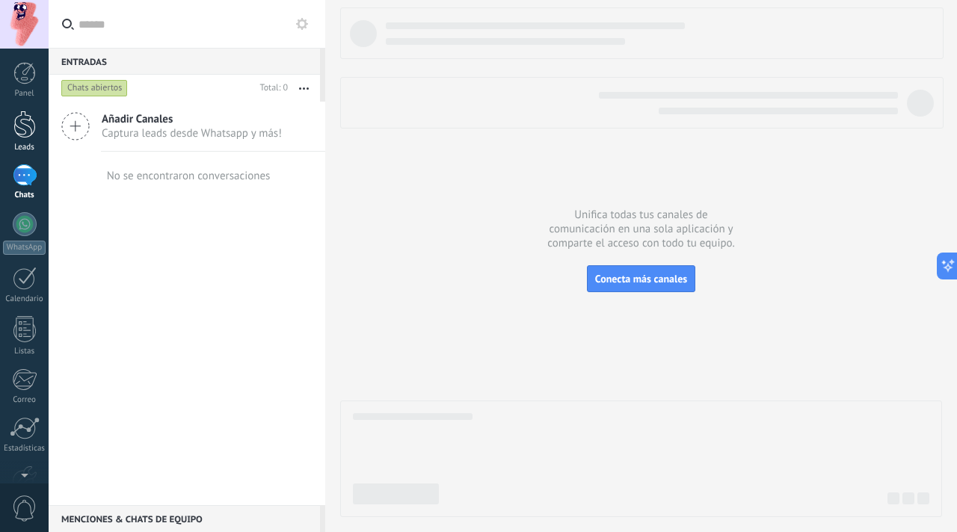
click at [30, 118] on div at bounding box center [24, 125] width 22 height 28
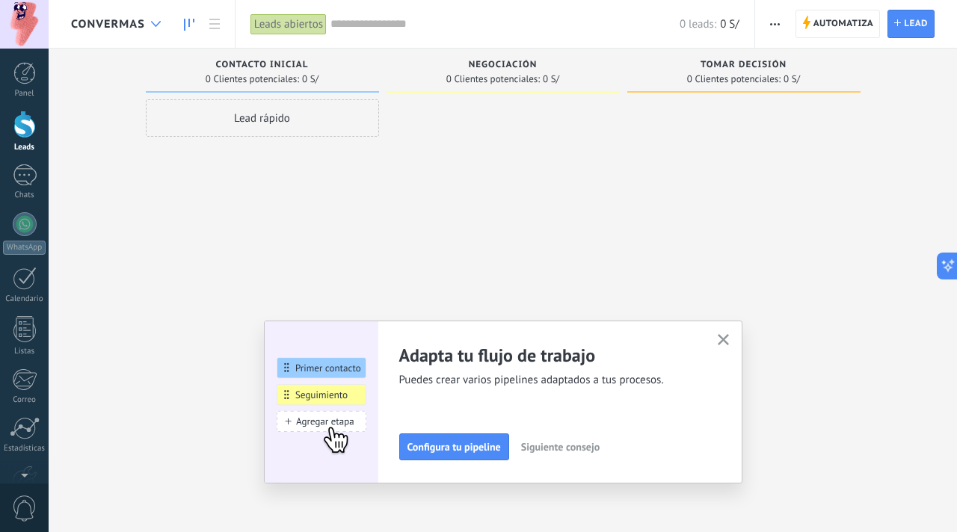
click at [154, 23] on use at bounding box center [156, 24] width 10 height 6
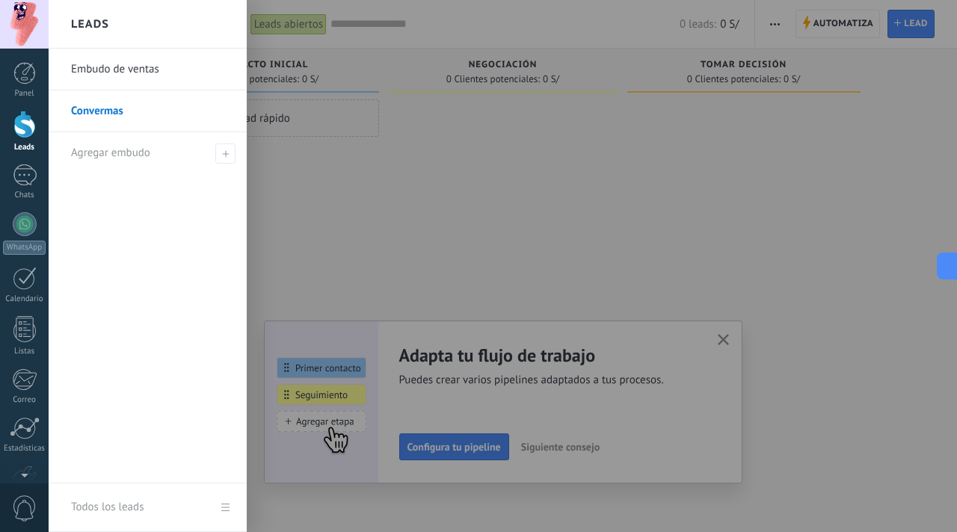
click at [153, 111] on link "Convermas" at bounding box center [151, 111] width 161 height 42
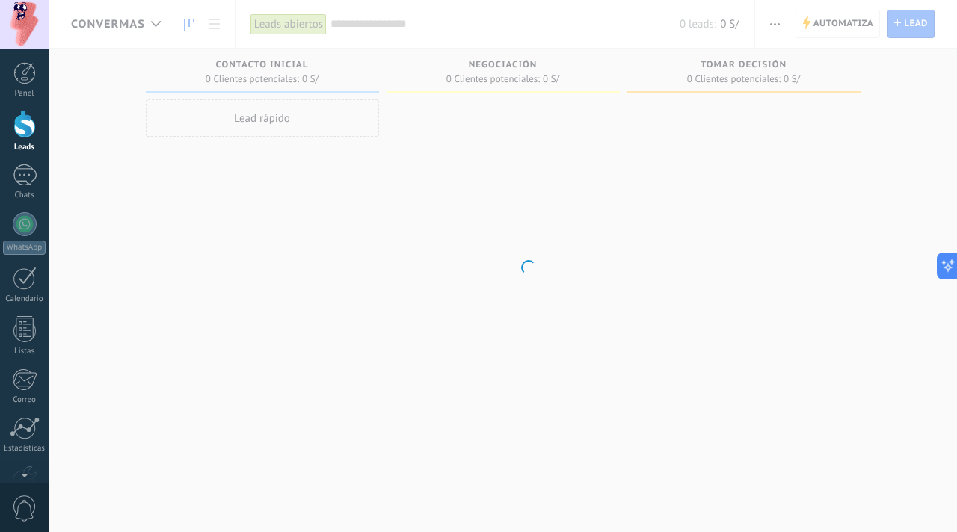
click at [429, 157] on body ".abccls-1,.abccls-2{fill-rule:evenodd}.abccls-2{fill:#fff} .abfcls-1{fill:none}…" at bounding box center [478, 266] width 957 height 532
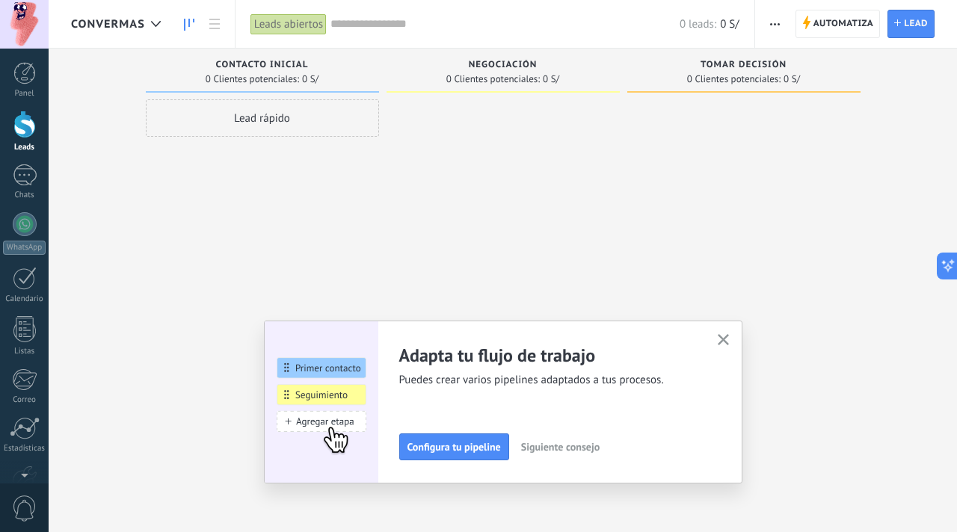
click at [780, 13] on button "button" at bounding box center [775, 24] width 22 height 28
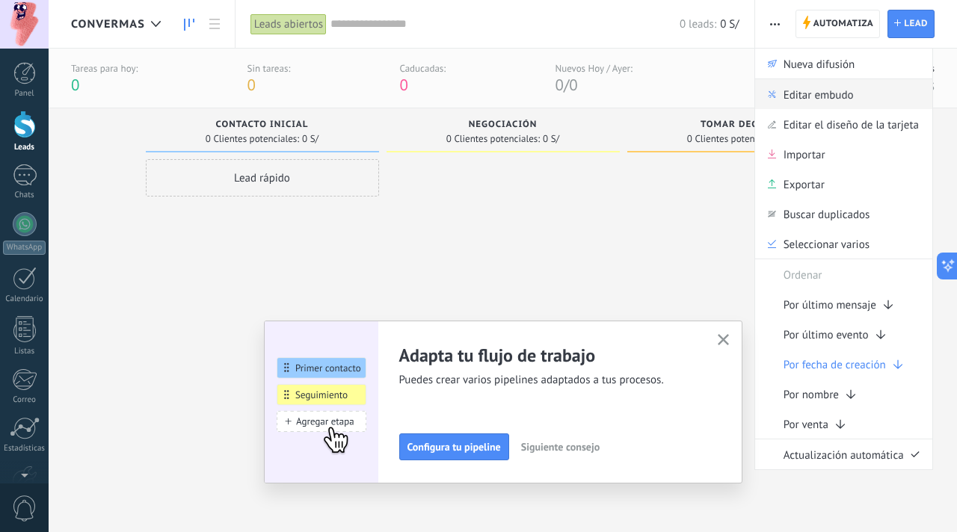
click at [824, 94] on span "Editar embudo" at bounding box center [819, 94] width 70 height 30
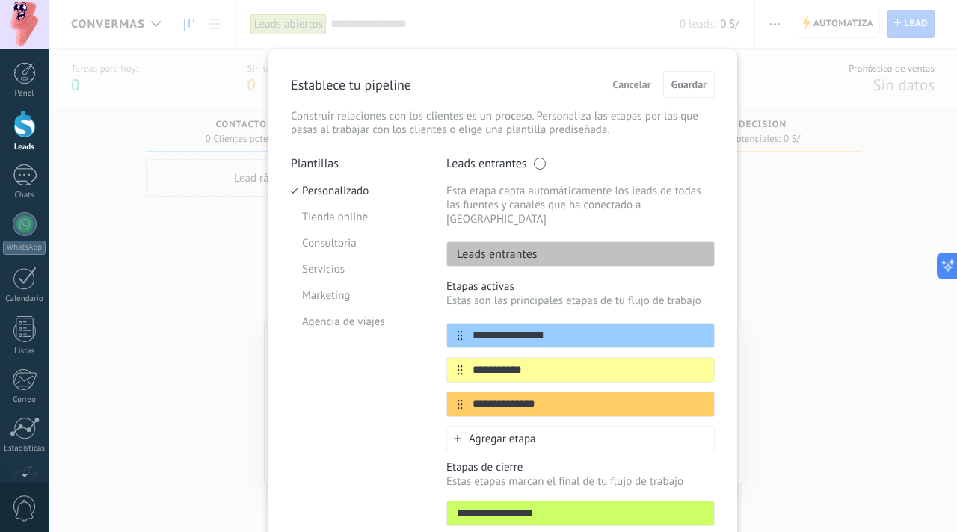
click at [541, 168] on span at bounding box center [542, 164] width 19 height 12
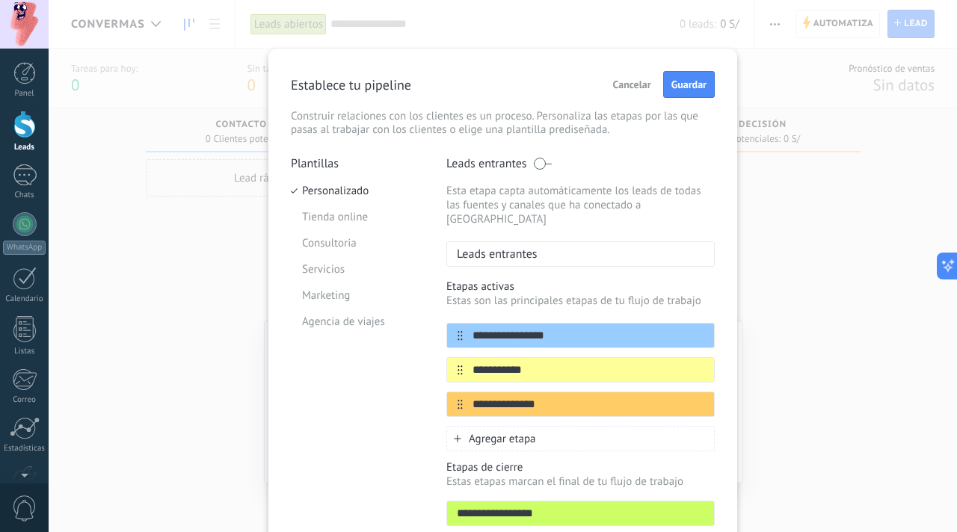
click at [540, 166] on span at bounding box center [542, 164] width 19 height 12
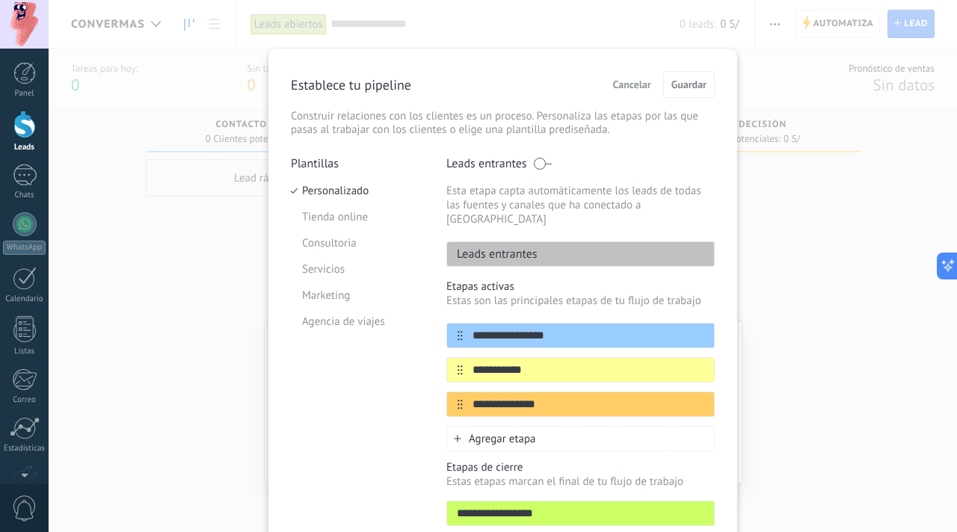
click at [544, 166] on span at bounding box center [542, 164] width 19 height 12
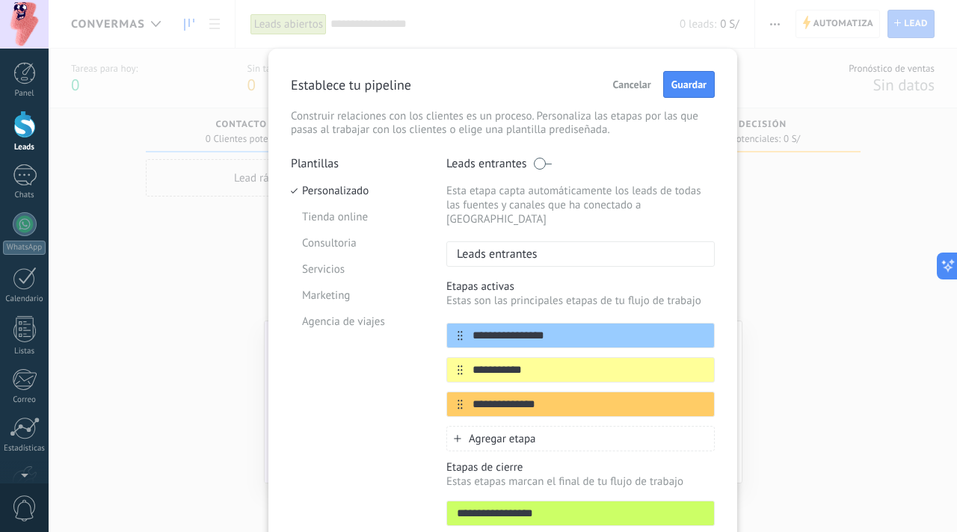
click at [538, 205] on p "Esta etapa capta automáticamente los leads de todas las fuentes y canales que h…" at bounding box center [580, 205] width 268 height 43
click at [529, 247] on p "Leads entrantes" at bounding box center [492, 254] width 90 height 15
click at [550, 248] on div "Leads entrantes" at bounding box center [580, 254] width 268 height 25
drag, startPoint x: 542, startPoint y: 239, endPoint x: 506, endPoint y: 238, distance: 35.9
click at [509, 242] on div "Leads entrantes" at bounding box center [580, 254] width 268 height 25
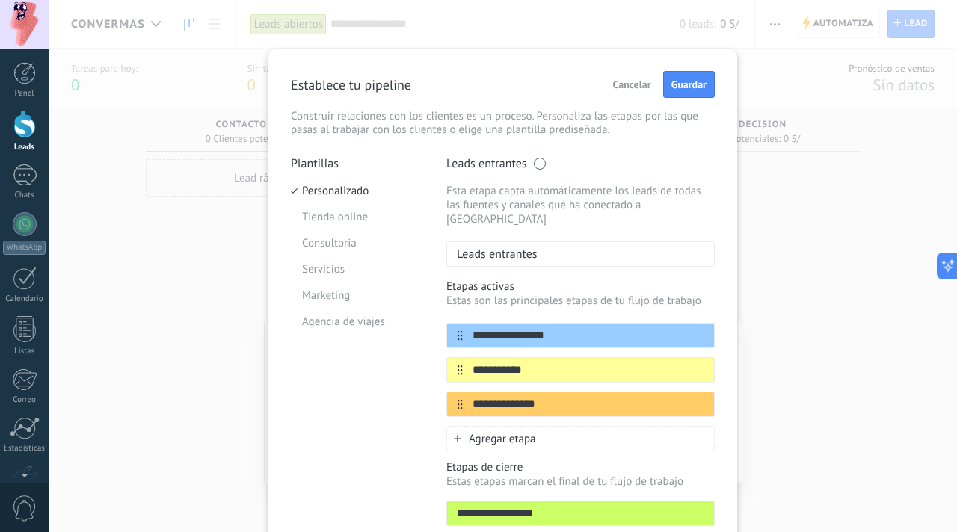
click at [528, 209] on p "Esta etapa capta automáticamente los leads de todas las fuentes y canales que h…" at bounding box center [580, 205] width 268 height 43
click at [538, 166] on span at bounding box center [542, 164] width 19 height 12
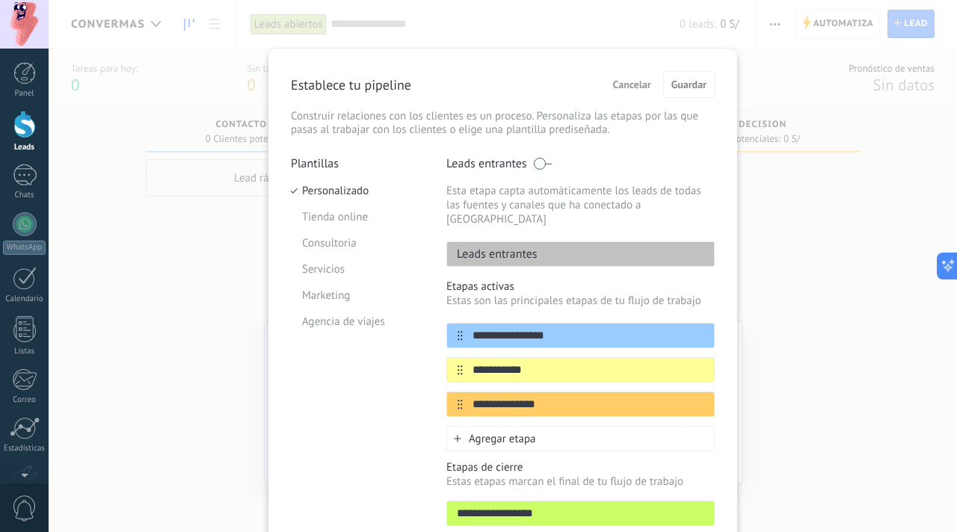
click at [526, 247] on p "Leads entrantes" at bounding box center [492, 254] width 90 height 15
click at [544, 161] on span at bounding box center [542, 164] width 19 height 12
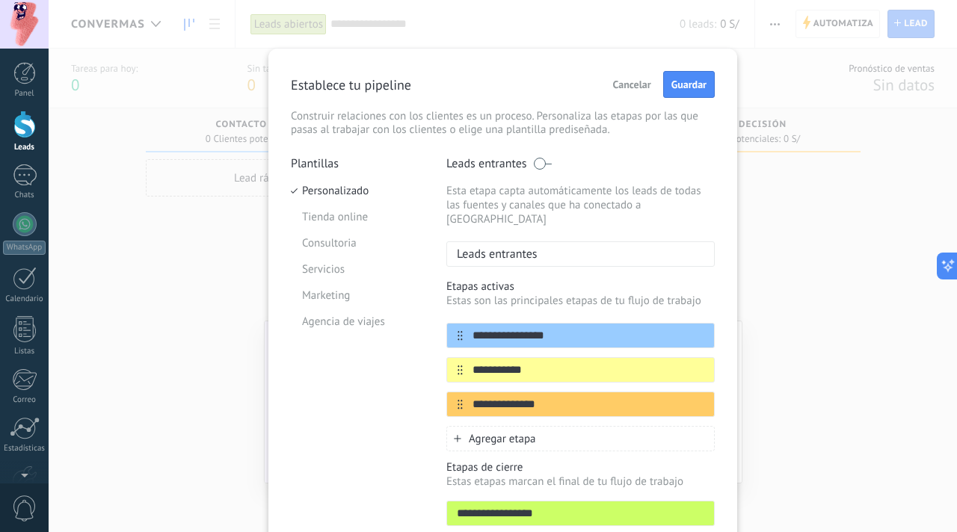
click at [544, 161] on span at bounding box center [542, 164] width 19 height 12
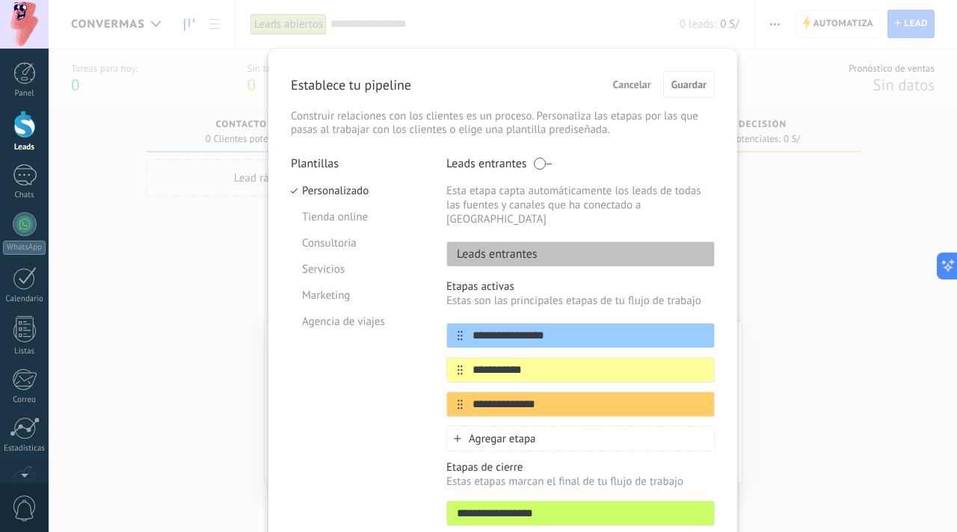
click at [544, 161] on span at bounding box center [542, 164] width 19 height 12
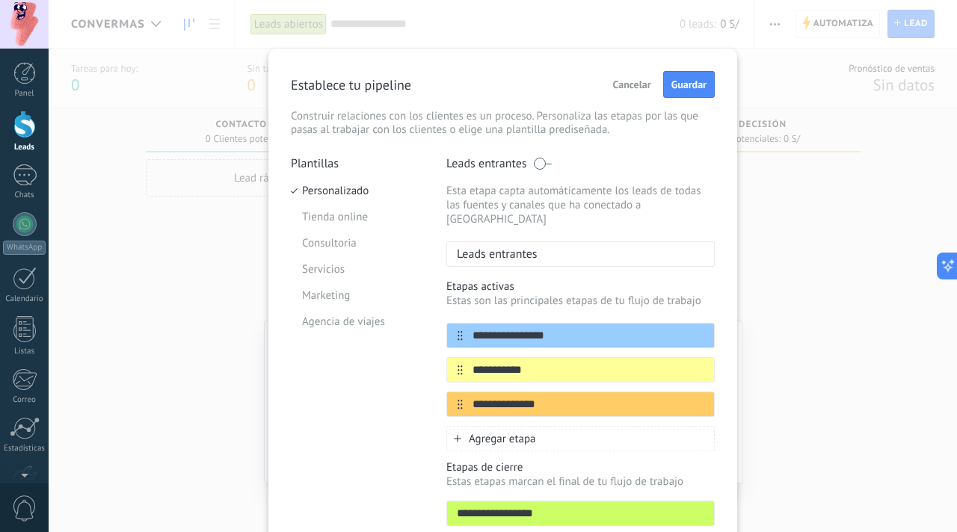
click at [540, 247] on div "Leads entrantes" at bounding box center [580, 254] width 268 height 25
click at [538, 246] on div "Leads entrantes" at bounding box center [580, 254] width 268 height 25
click at [520, 247] on p "Leads entrantes" at bounding box center [492, 254] width 90 height 15
click at [682, 92] on button "Guardar" at bounding box center [689, 84] width 52 height 27
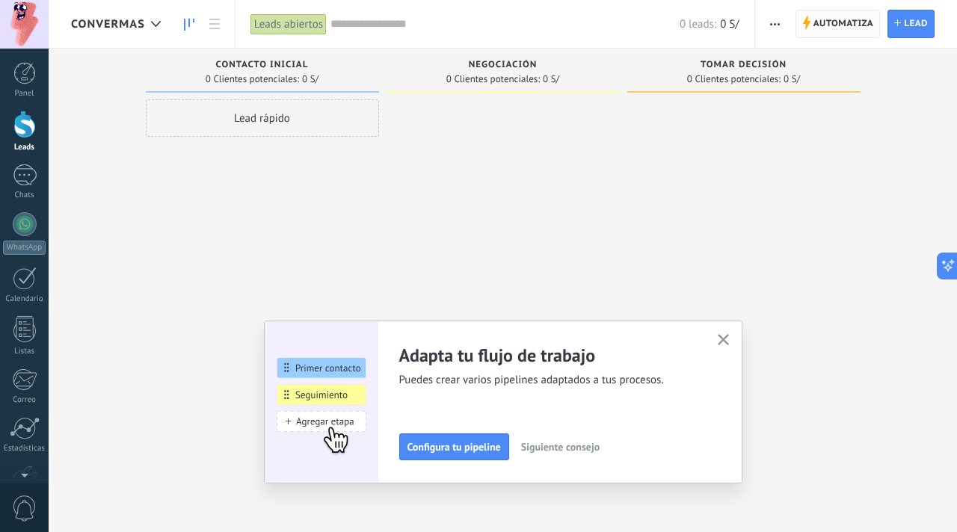
click at [835, 22] on span "Automatiza" at bounding box center [844, 23] width 61 height 27
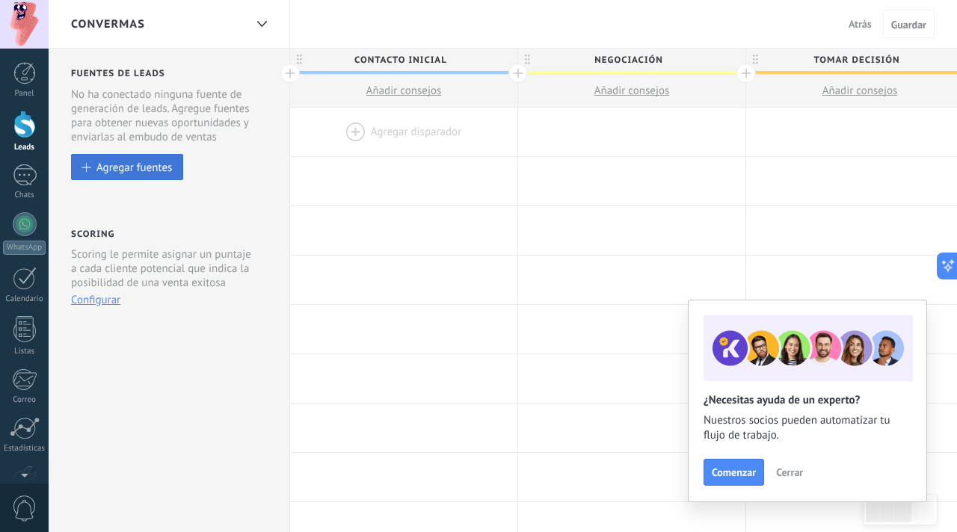
click at [148, 166] on div "Agregar fuentes" at bounding box center [134, 167] width 76 height 13
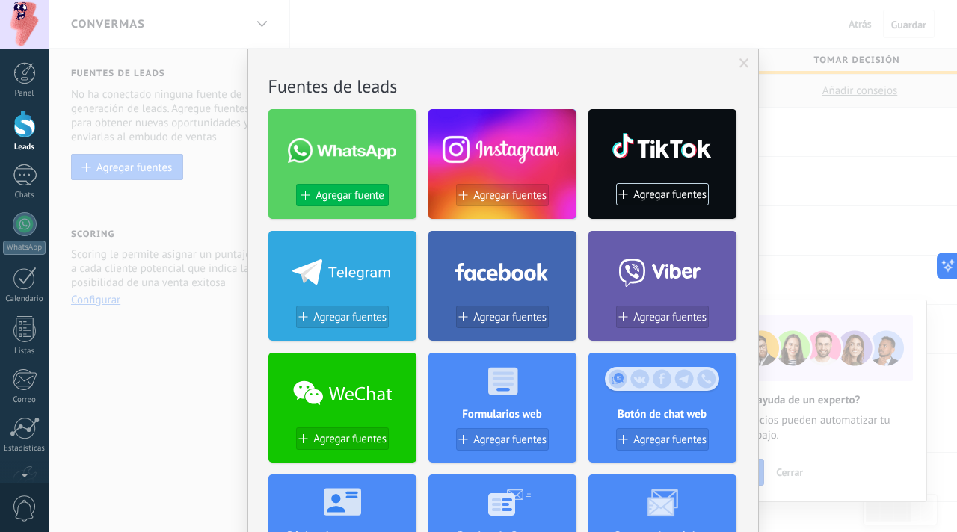
click at [341, 197] on span "Agregar fuente" at bounding box center [350, 195] width 68 height 13
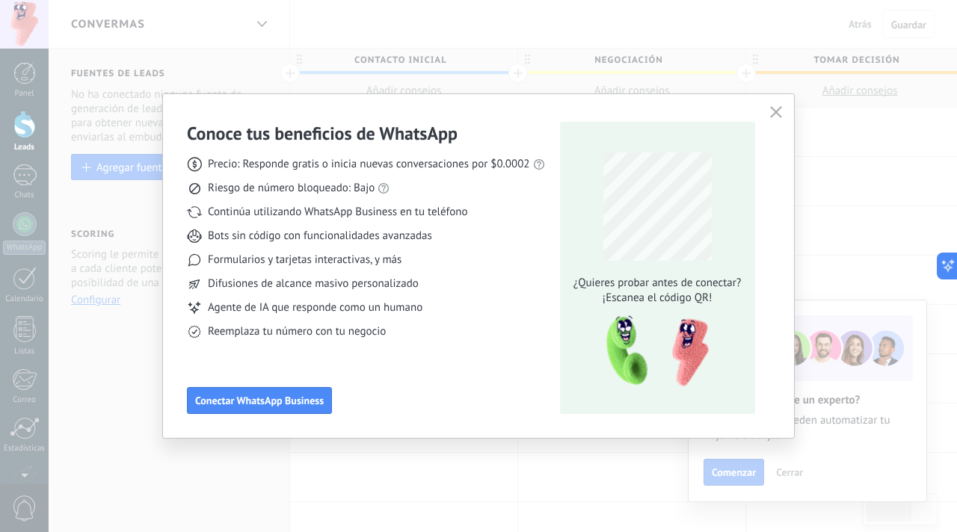
click at [775, 108] on icon "button" at bounding box center [776, 112] width 12 height 12
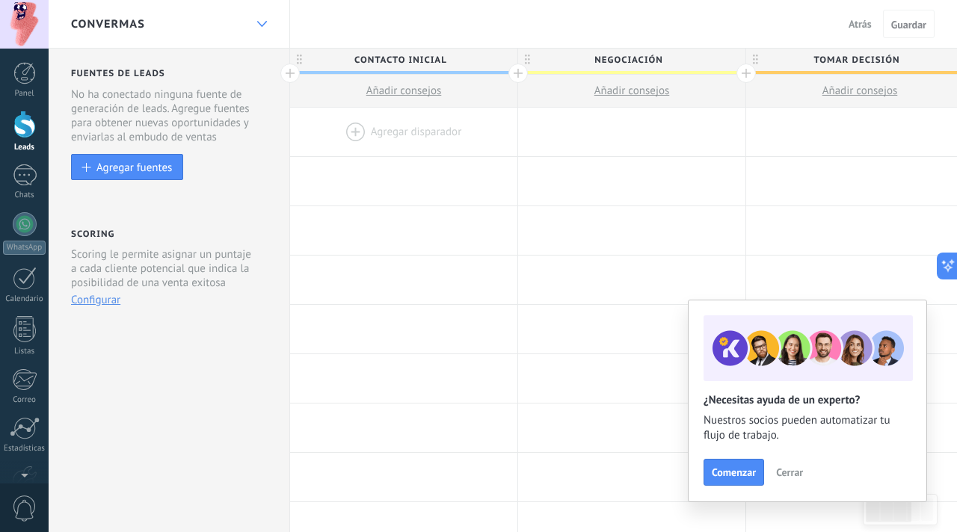
click at [254, 26] on div at bounding box center [261, 24] width 25 height 29
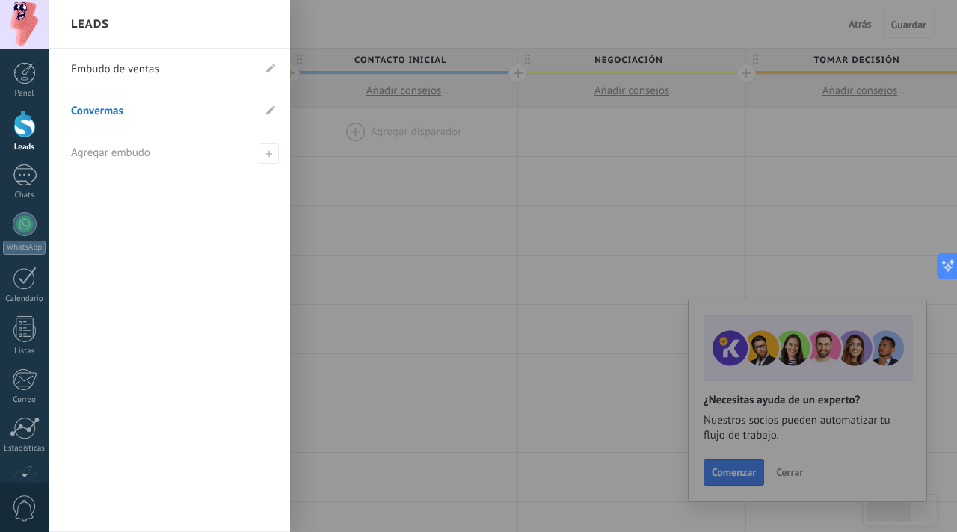
click at [165, 67] on link "Embudo de ventas" at bounding box center [162, 70] width 182 height 42
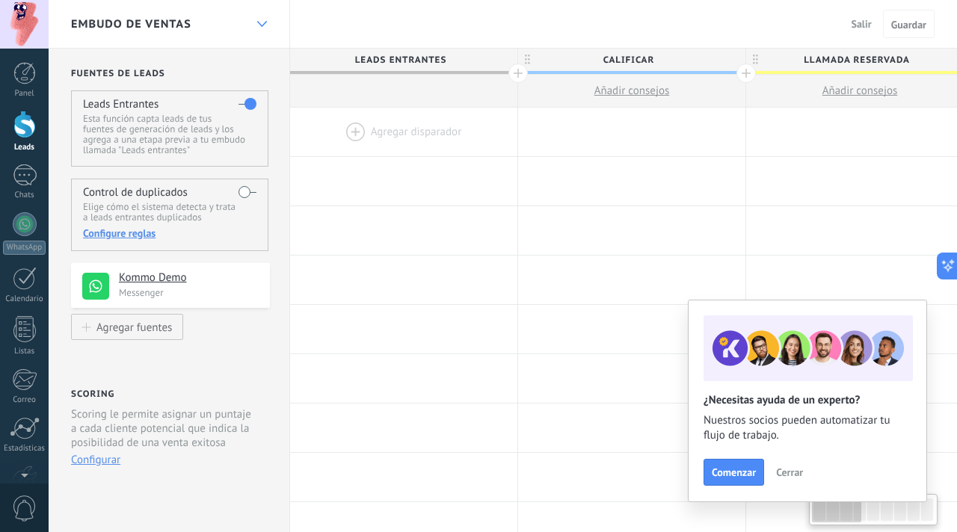
click at [257, 28] on div at bounding box center [261, 24] width 25 height 29
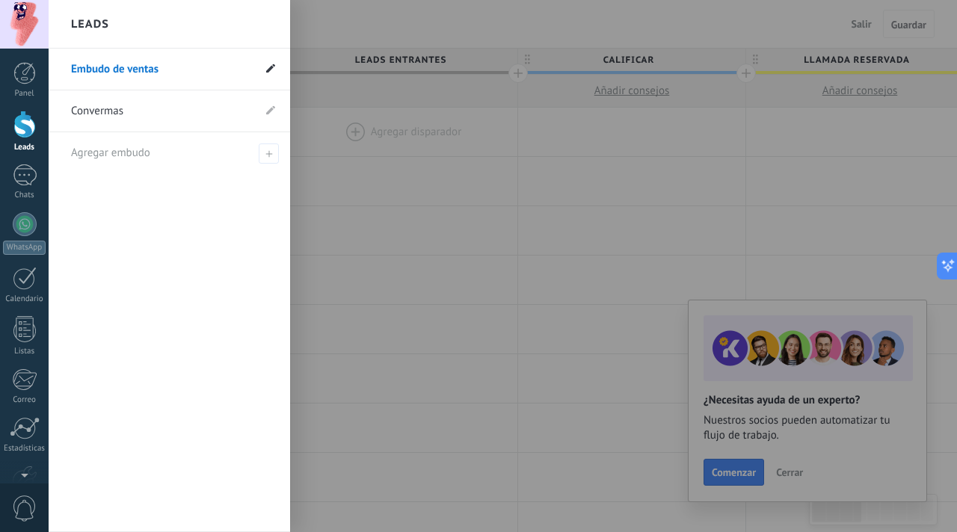
click at [269, 71] on icon at bounding box center [270, 68] width 9 height 9
click at [190, 60] on input "**********" at bounding box center [162, 70] width 182 height 24
type input "**********"
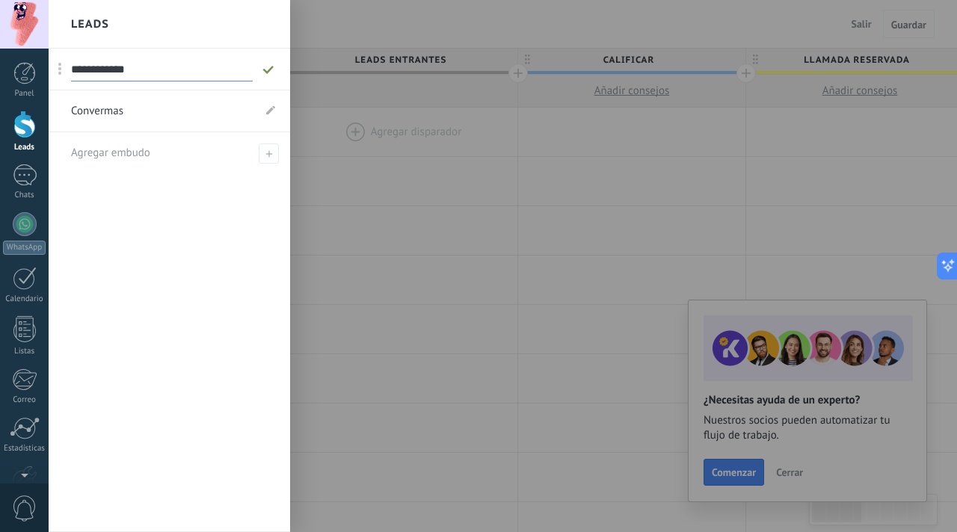
click at [265, 65] on icon at bounding box center [268, 69] width 16 height 9
click at [360, 181] on div at bounding box center [527, 266] width 957 height 532
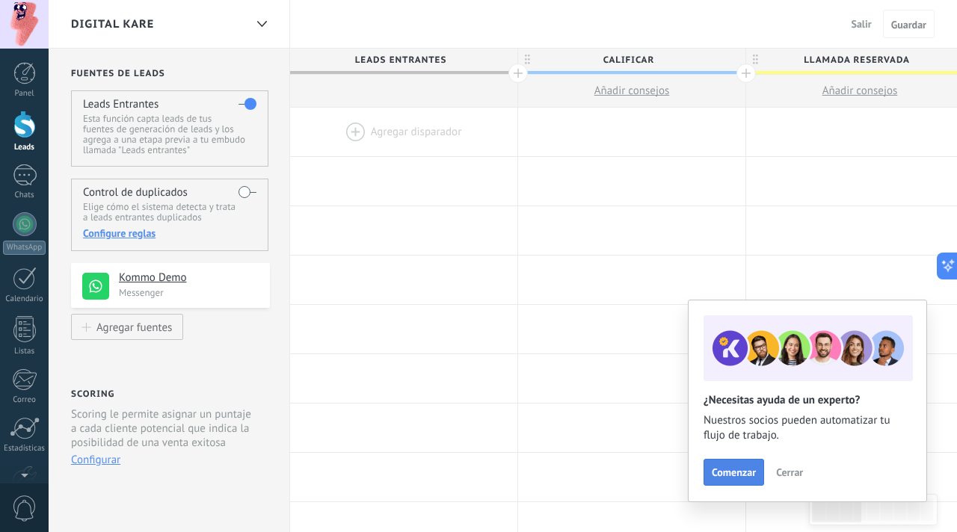
click at [746, 478] on span "Comenzar" at bounding box center [734, 472] width 44 height 10
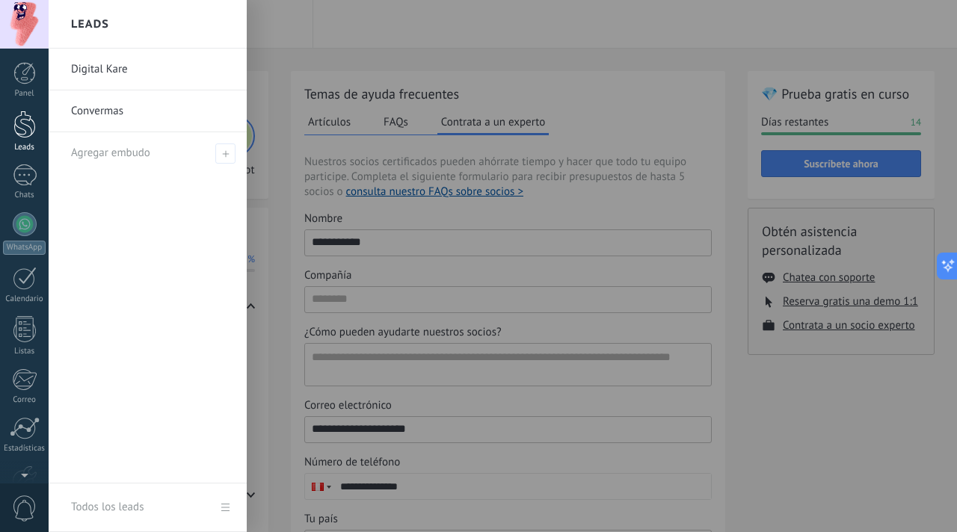
click at [28, 135] on div at bounding box center [24, 125] width 22 height 28
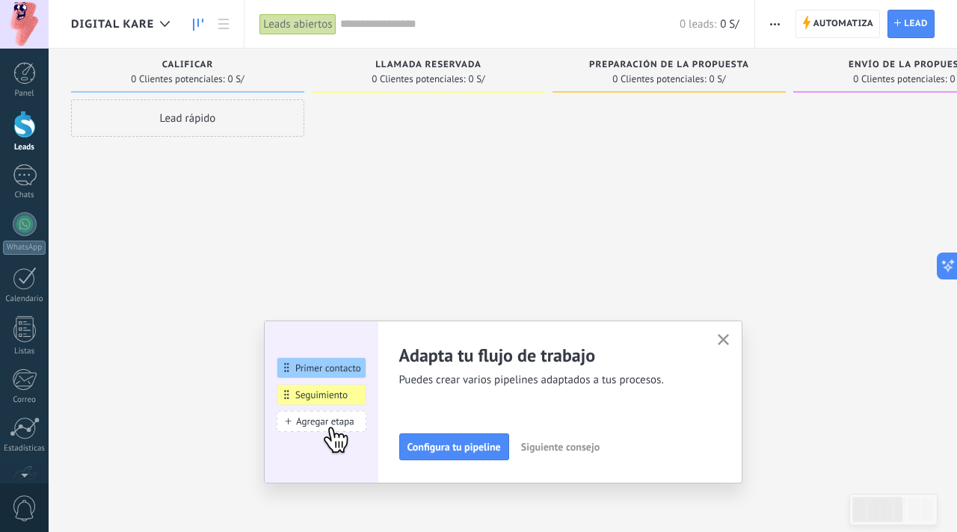
click at [721, 342] on use "button" at bounding box center [723, 339] width 11 height 11
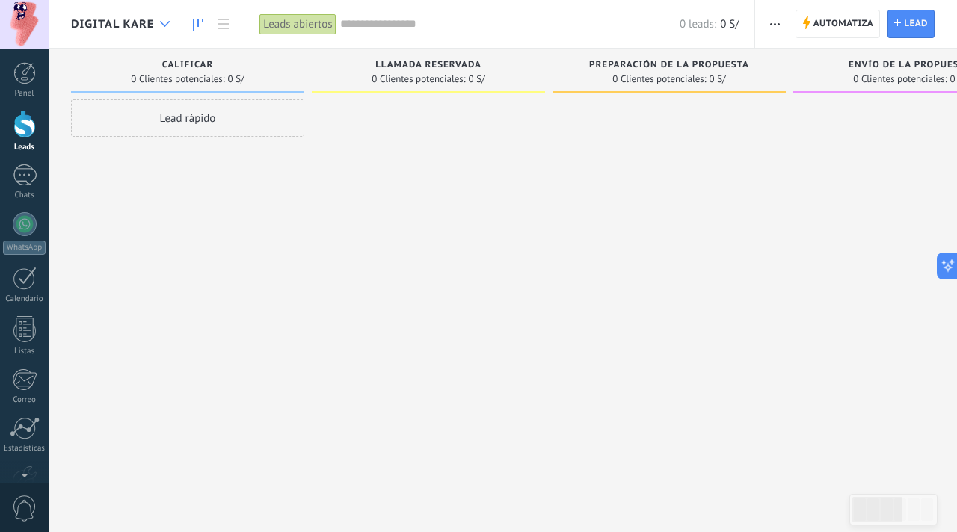
click at [162, 21] on icon at bounding box center [165, 24] width 10 height 6
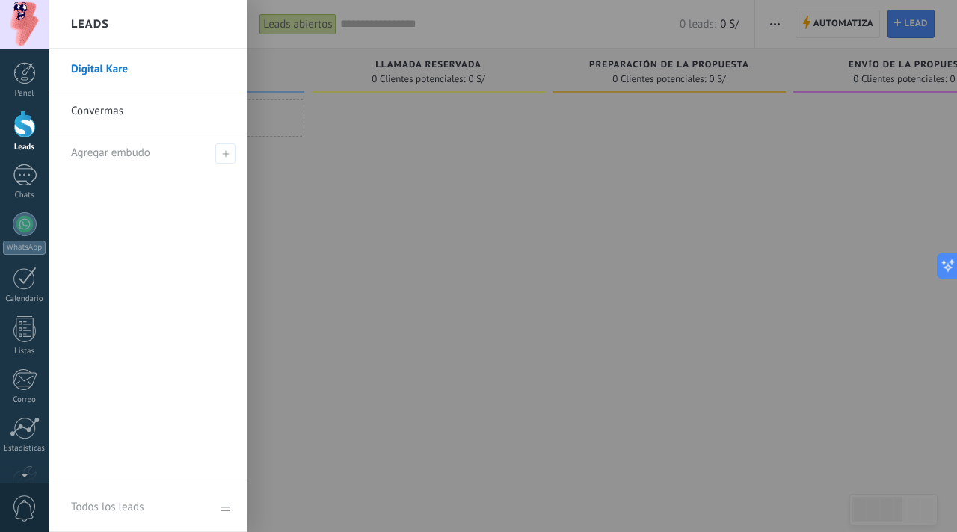
click at [355, 147] on div at bounding box center [527, 266] width 957 height 532
